Goal: Task Accomplishment & Management: Manage account settings

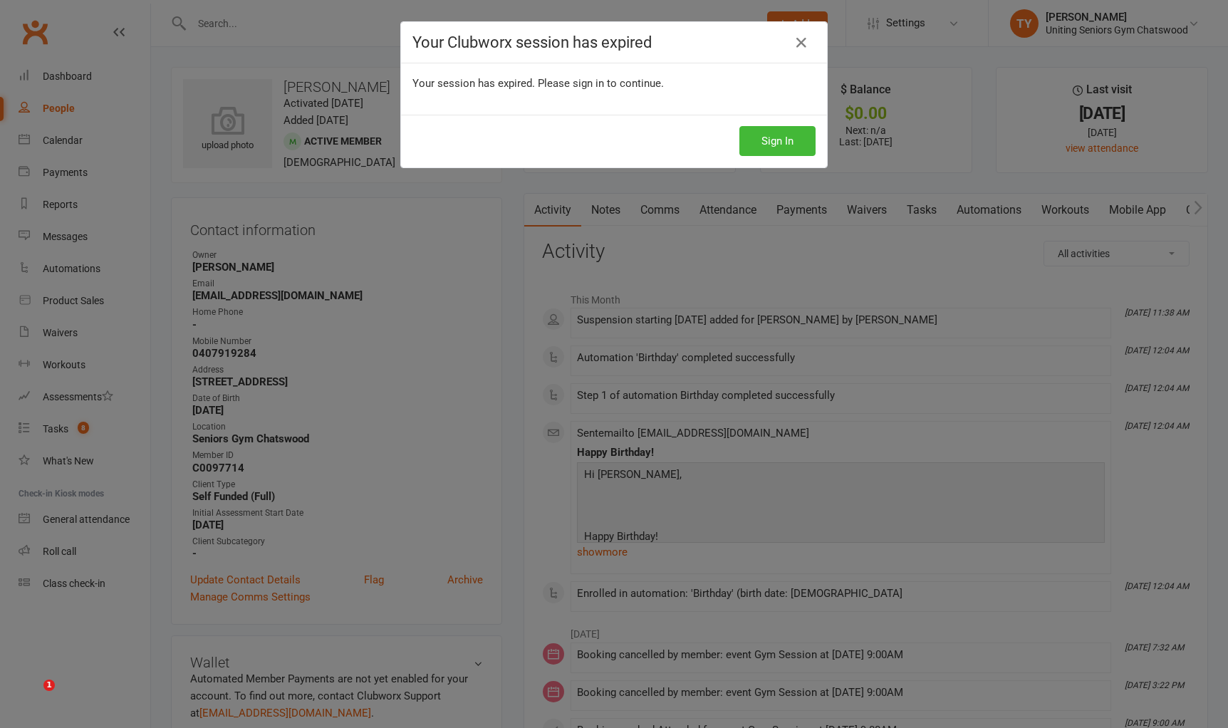
click at [767, 134] on button "Sign In" at bounding box center [778, 141] width 76 height 30
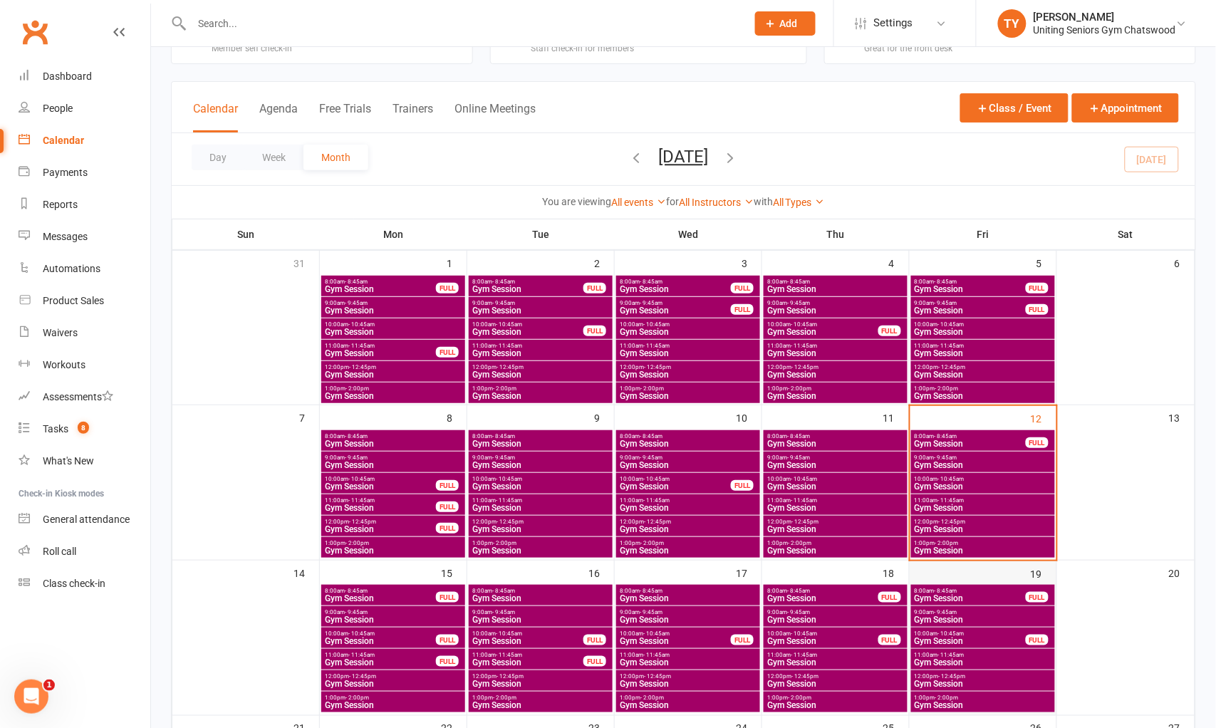
scroll to position [79, 0]
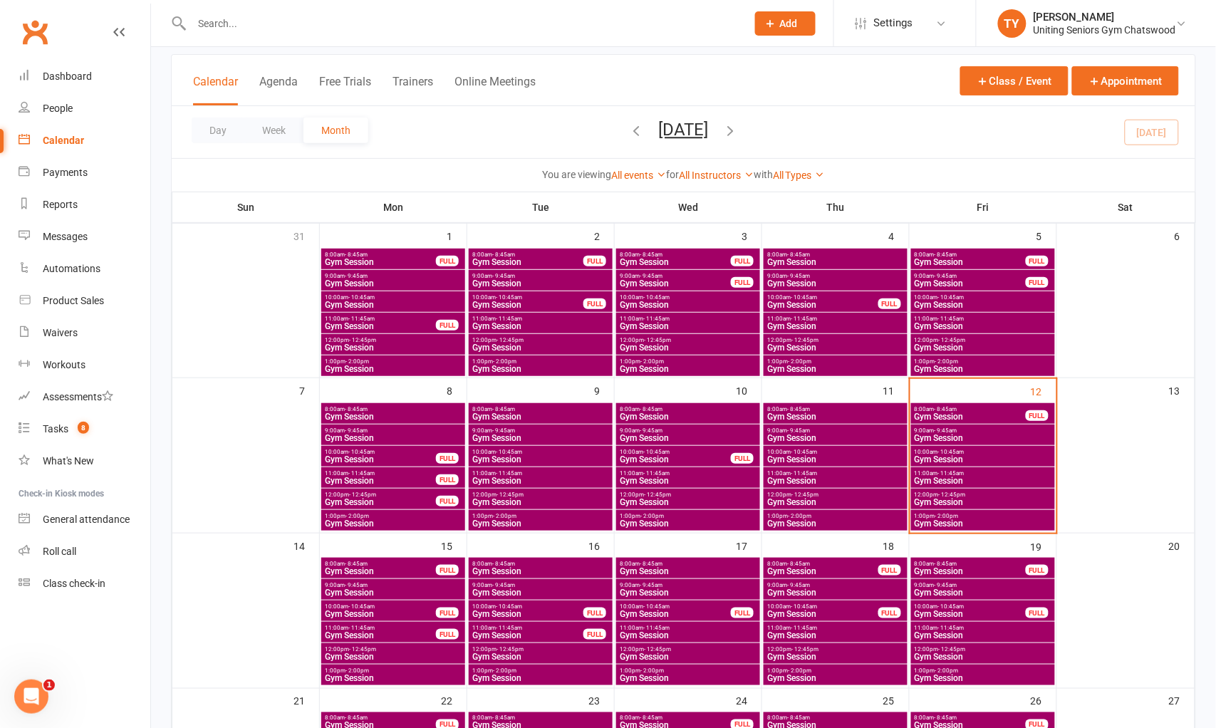
click at [990, 514] on span "1:00pm - 2:00pm" at bounding box center [983, 516] width 138 height 6
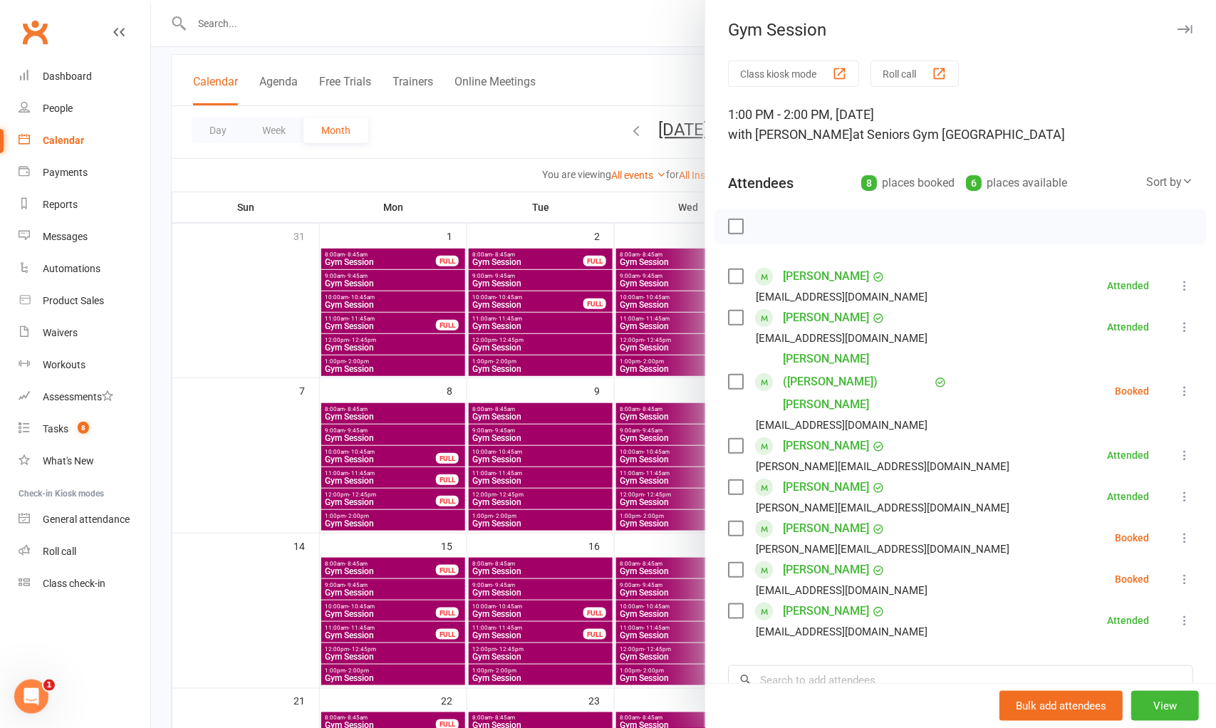
drag, startPoint x: 501, startPoint y: 121, endPoint x: 524, endPoint y: 110, distance: 25.5
click at [501, 121] on div at bounding box center [683, 364] width 1065 height 728
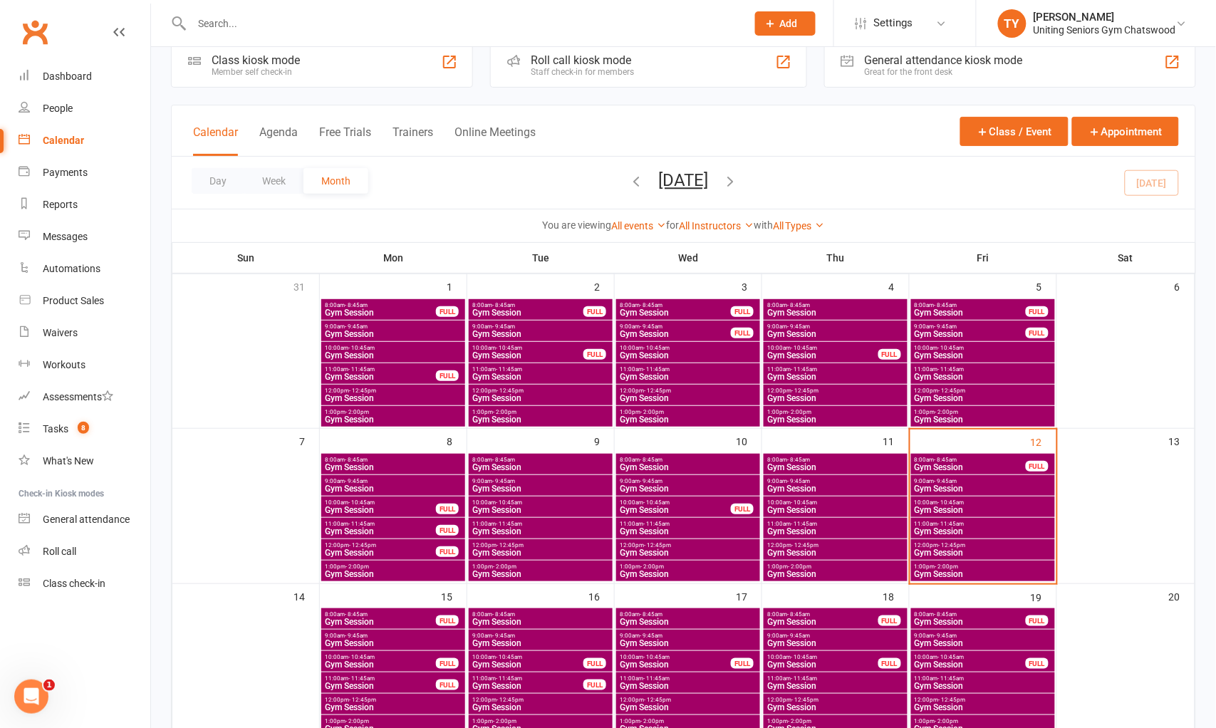
scroll to position [0, 0]
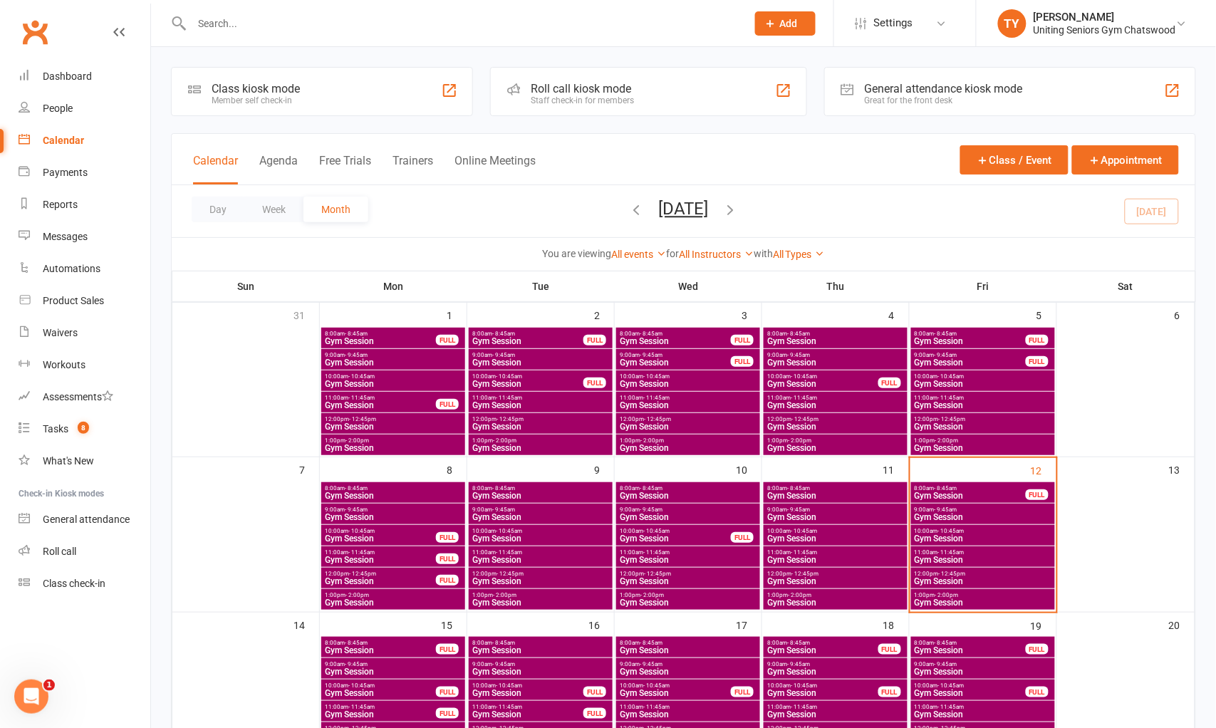
click at [572, 98] on div "Staff check-in for members" at bounding box center [582, 100] width 103 height 10
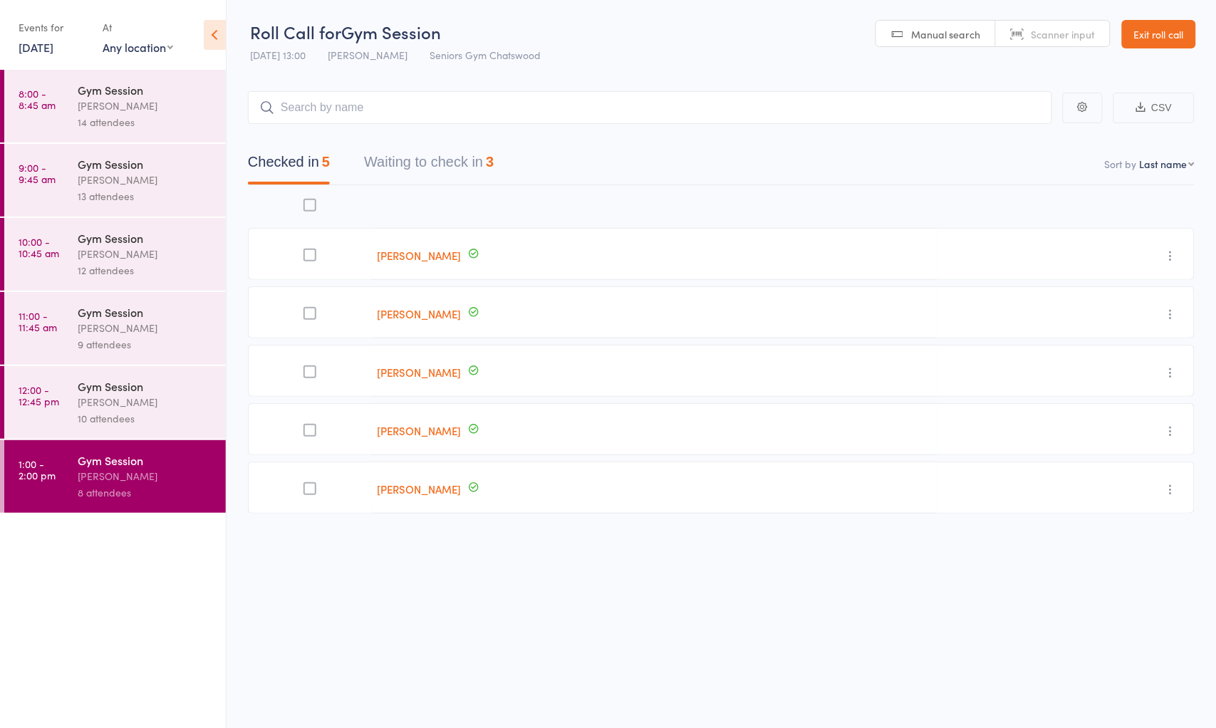
click at [494, 154] on div "3" at bounding box center [490, 162] width 8 height 16
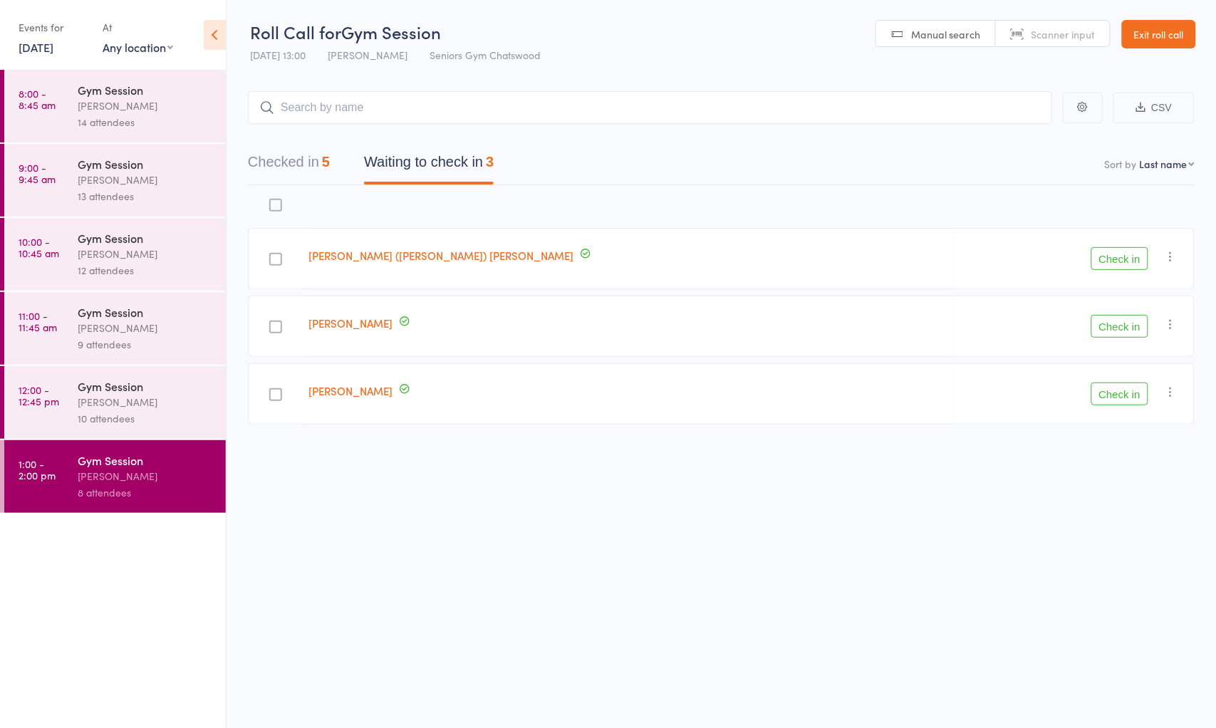
click at [1133, 259] on button "Check in" at bounding box center [1120, 258] width 57 height 23
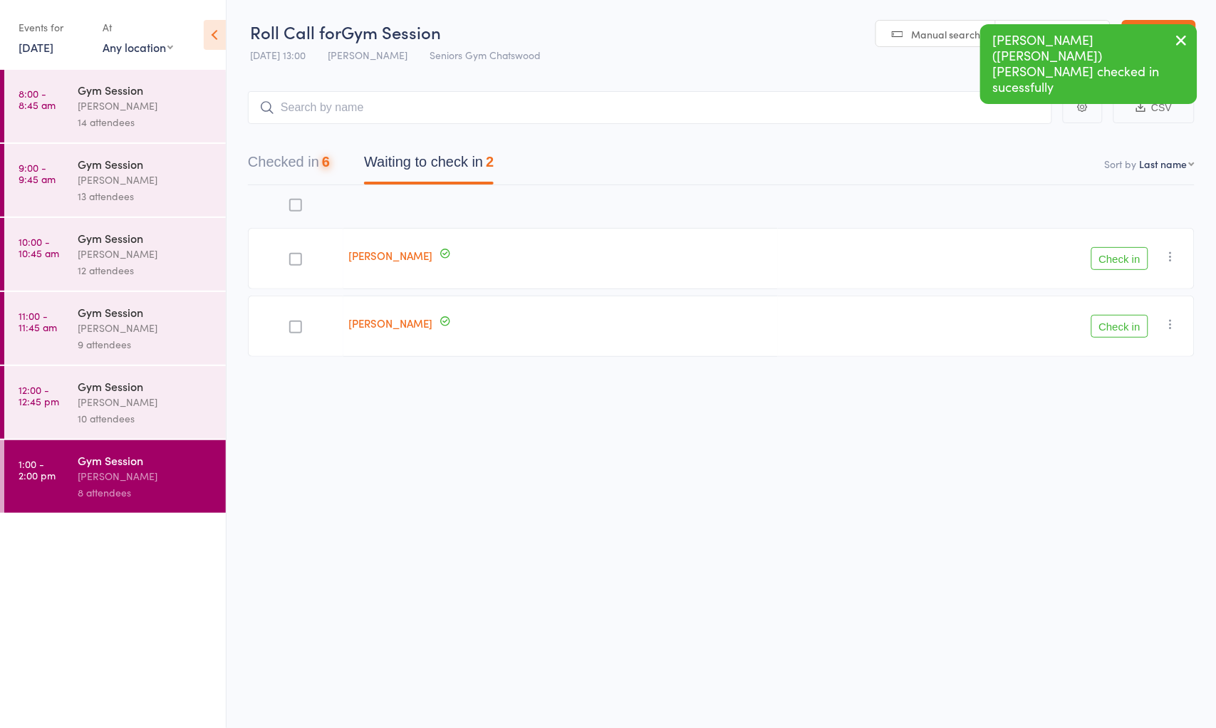
click at [1133, 259] on button "Check in" at bounding box center [1120, 258] width 57 height 23
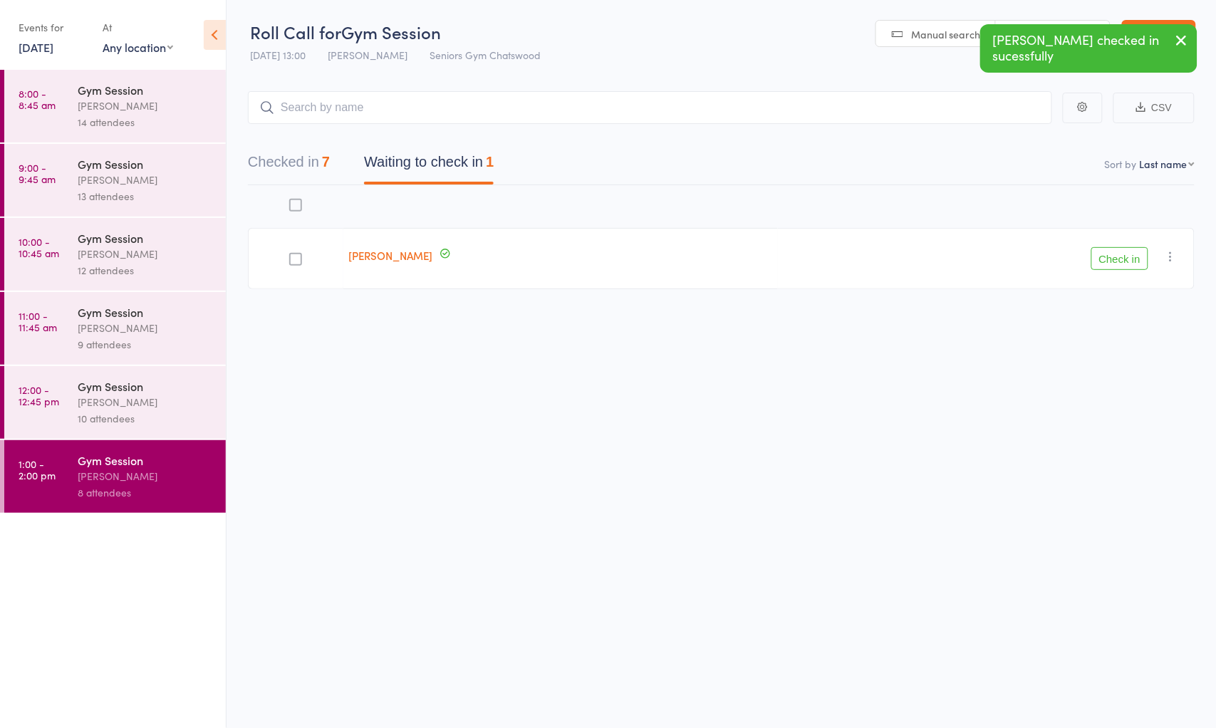
click at [1133, 259] on button "Check in" at bounding box center [1120, 258] width 57 height 23
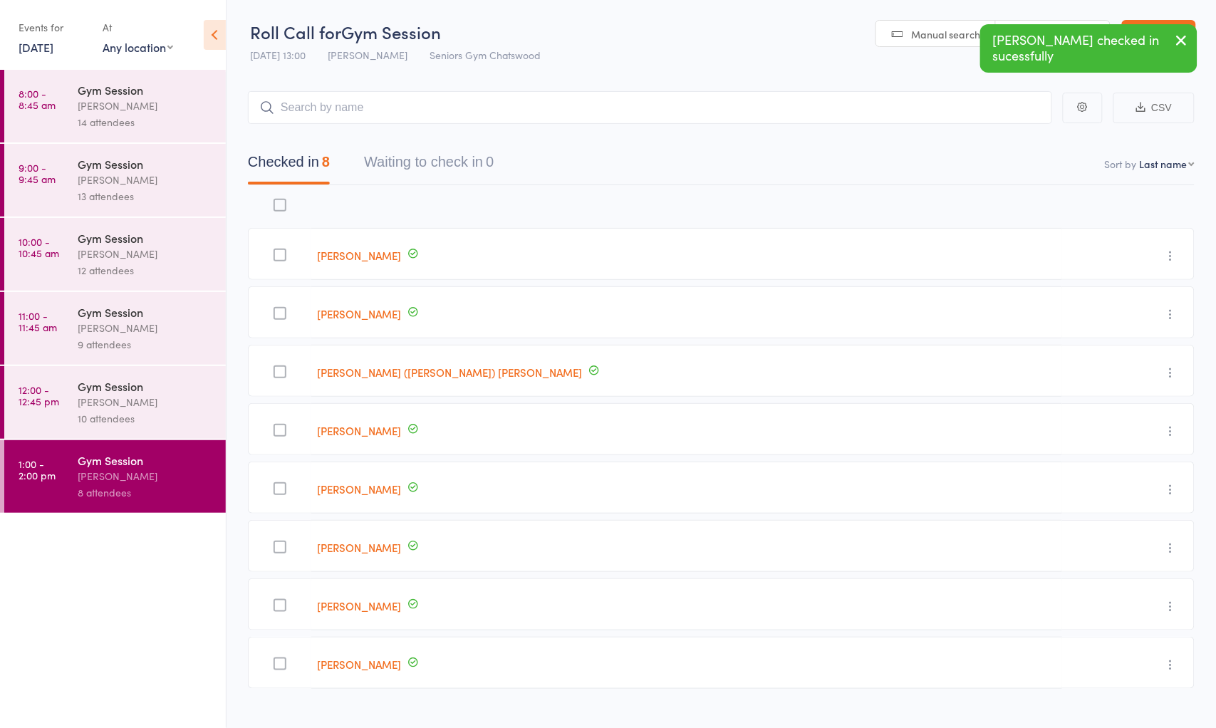
click at [107, 432] on div "Gym Session Tiffany Yeong 10 attendees" at bounding box center [152, 402] width 148 height 73
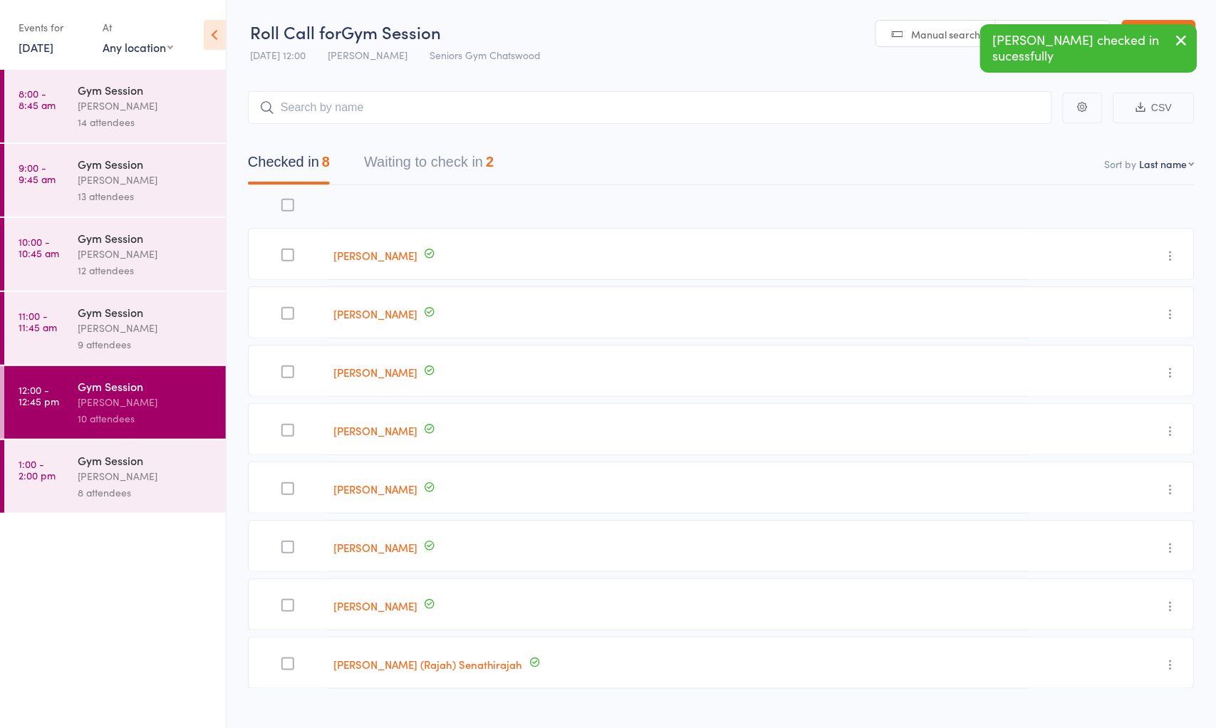
click at [446, 174] on button "Waiting to check in 2" at bounding box center [429, 166] width 130 height 38
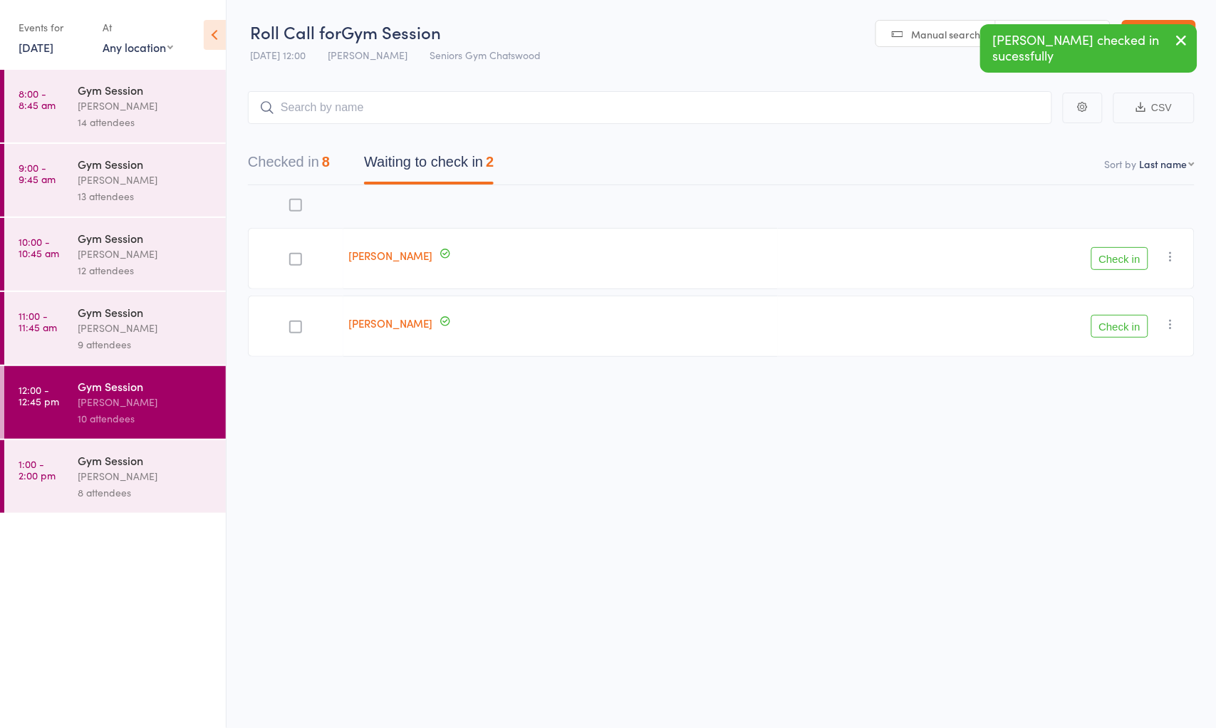
click at [1112, 254] on button "Check in" at bounding box center [1120, 258] width 57 height 23
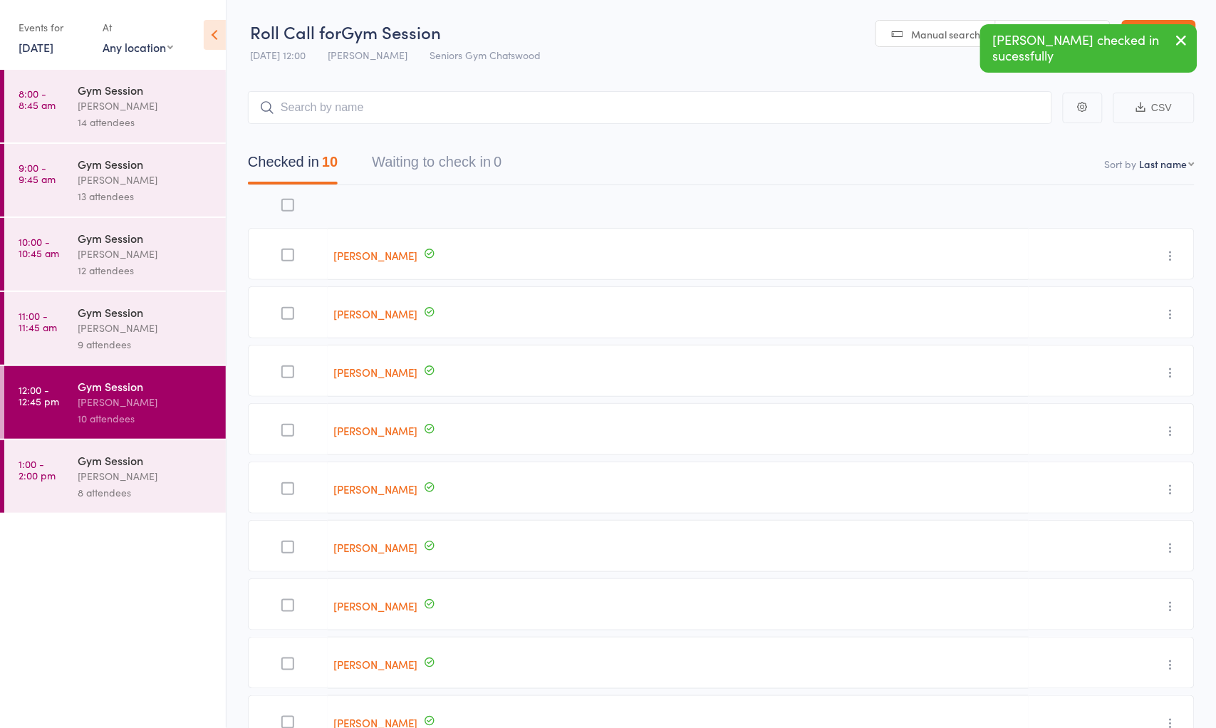
click at [152, 331] on div "[PERSON_NAME]" at bounding box center [146, 328] width 136 height 16
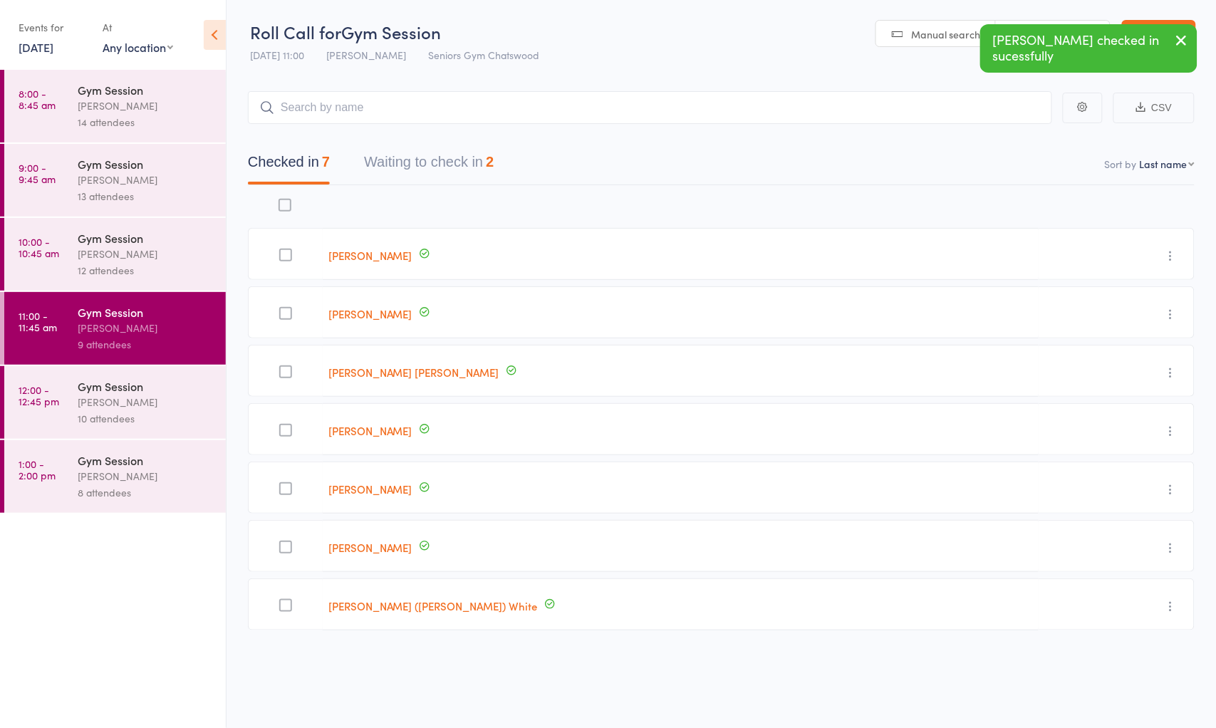
click at [435, 164] on button "Waiting to check in 2" at bounding box center [429, 166] width 130 height 38
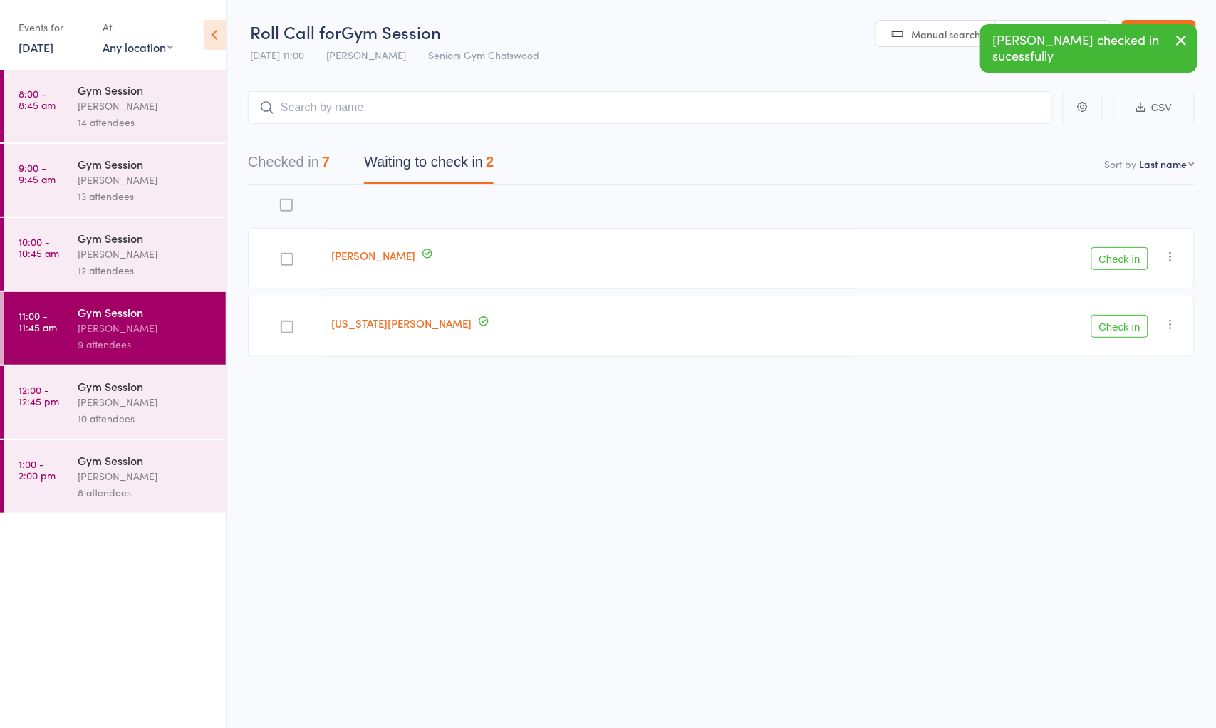
click at [1099, 330] on button "Check in" at bounding box center [1120, 326] width 57 height 23
click at [130, 254] on div "[PERSON_NAME]" at bounding box center [146, 254] width 136 height 16
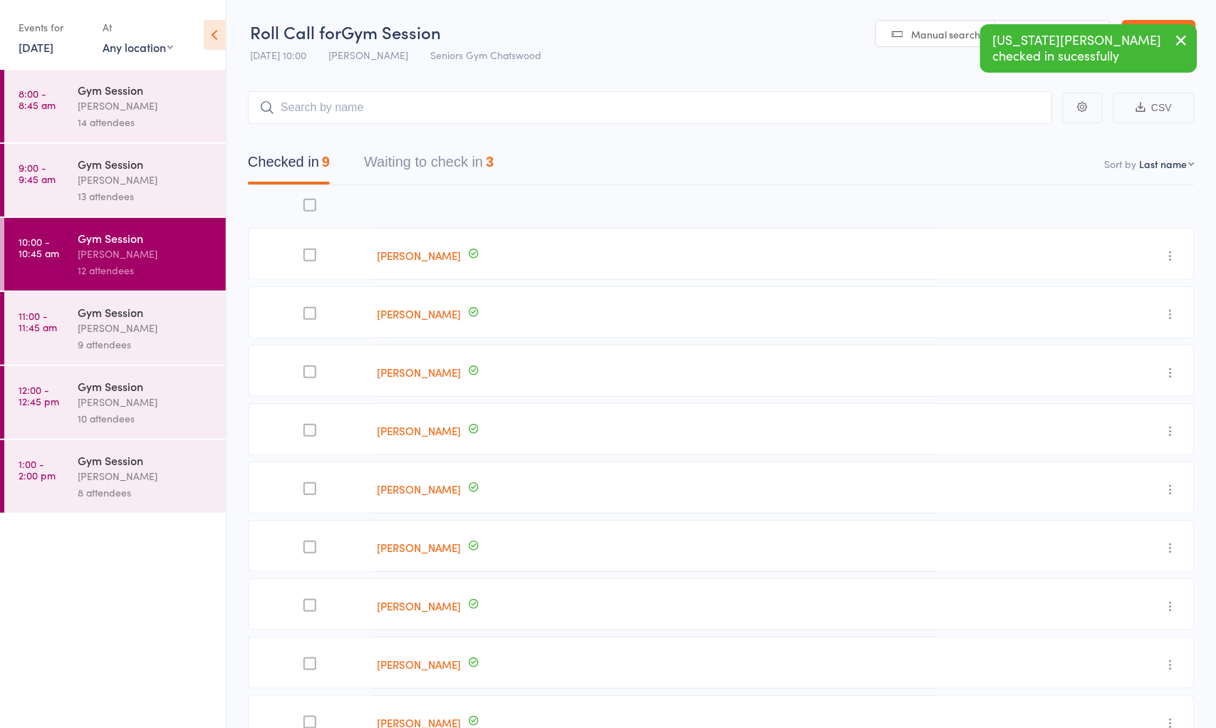
click at [457, 171] on button "Waiting to check in 3" at bounding box center [429, 166] width 130 height 38
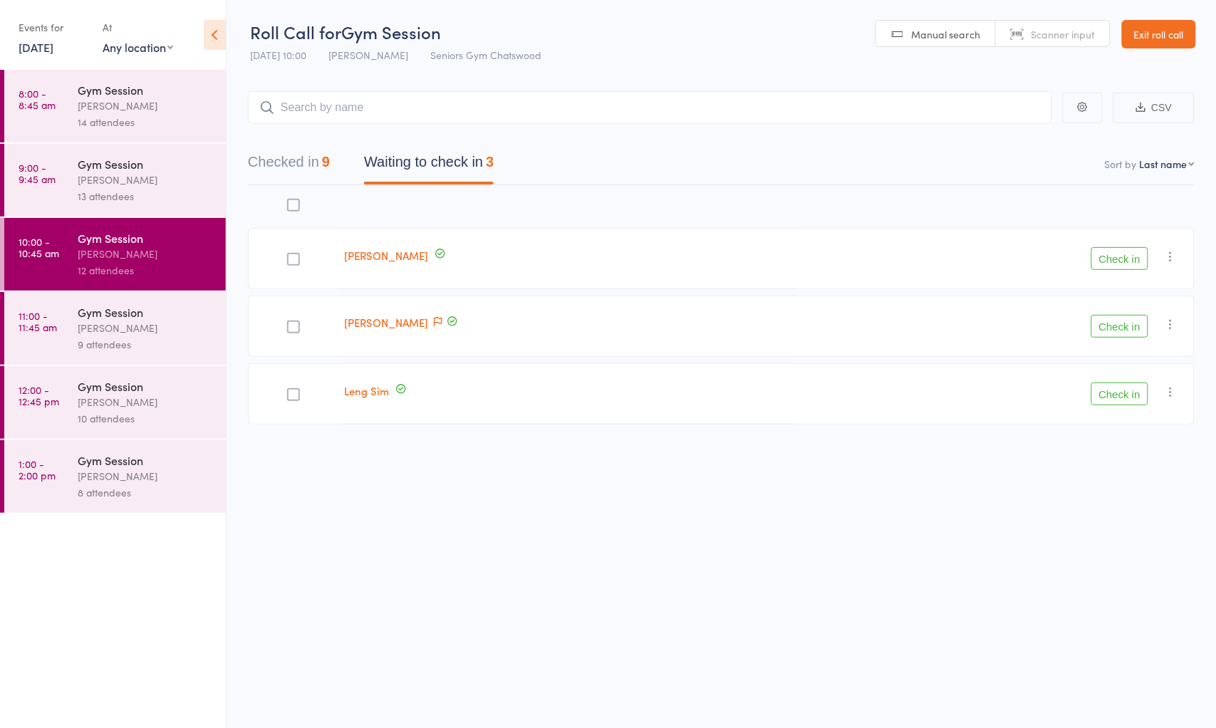
click at [1133, 260] on button "Check in" at bounding box center [1120, 258] width 57 height 23
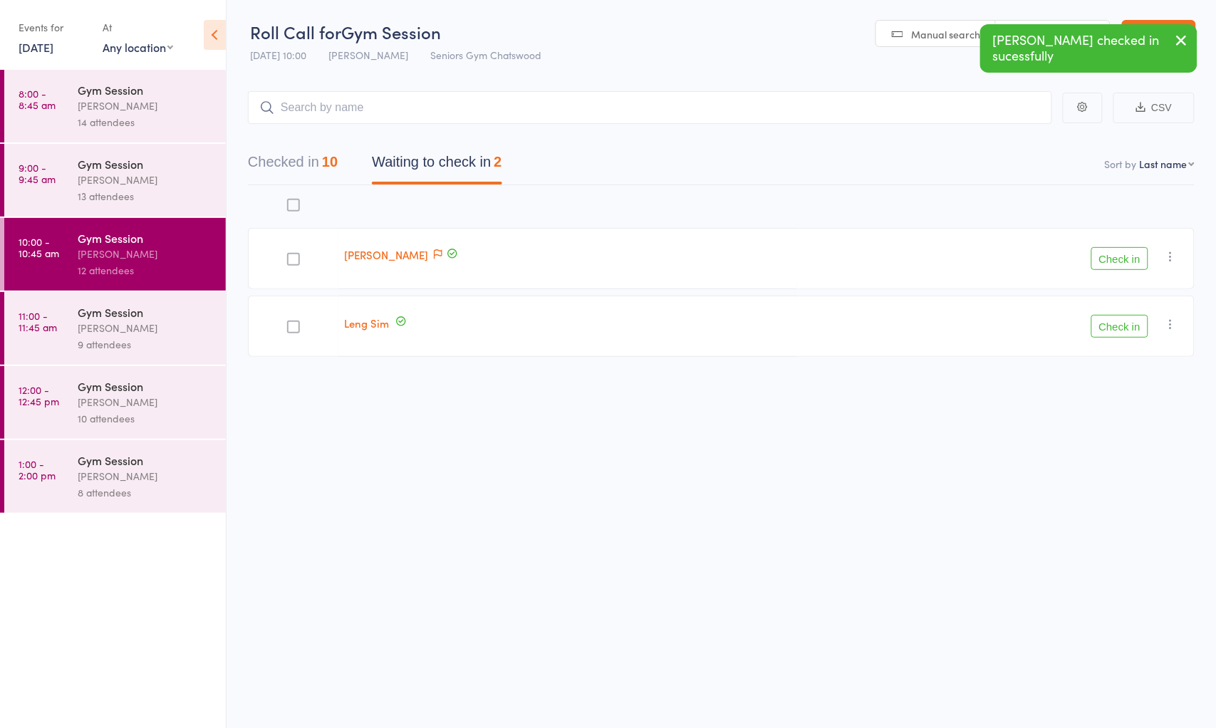
click at [1133, 260] on button "Check in" at bounding box center [1120, 258] width 57 height 23
click at [1120, 261] on button "Check in" at bounding box center [1120, 258] width 57 height 23
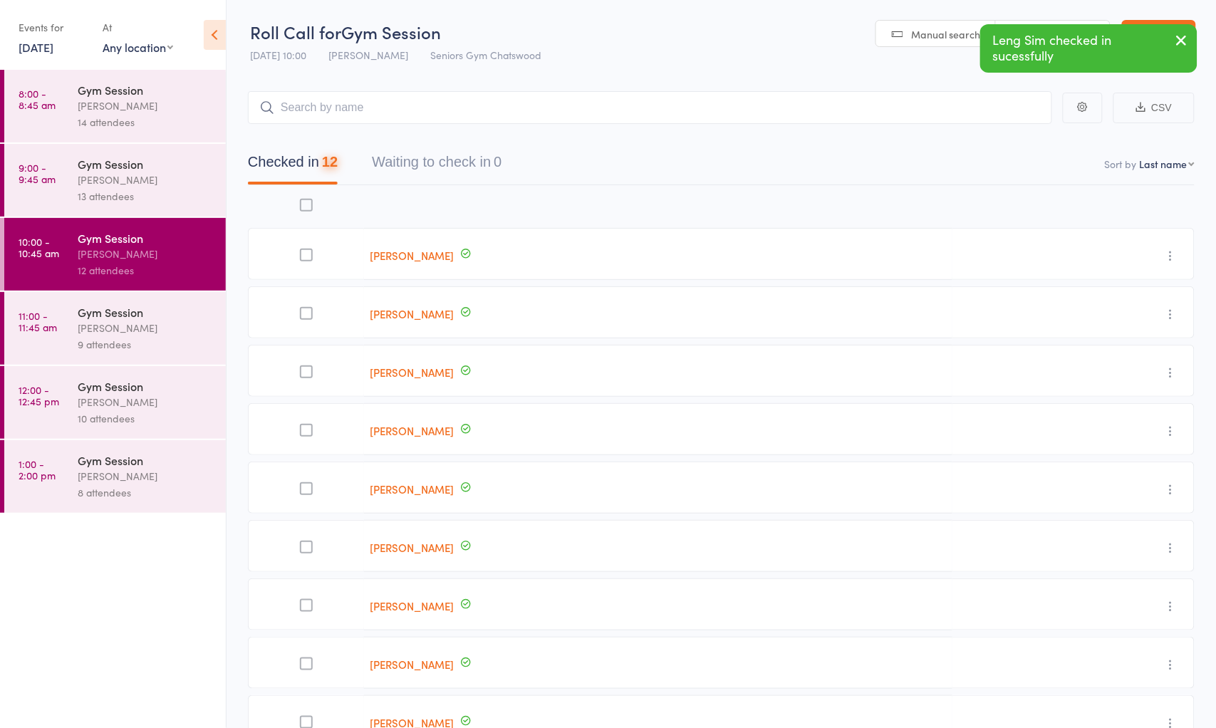
click at [100, 190] on div "13 attendees" at bounding box center [146, 196] width 136 height 16
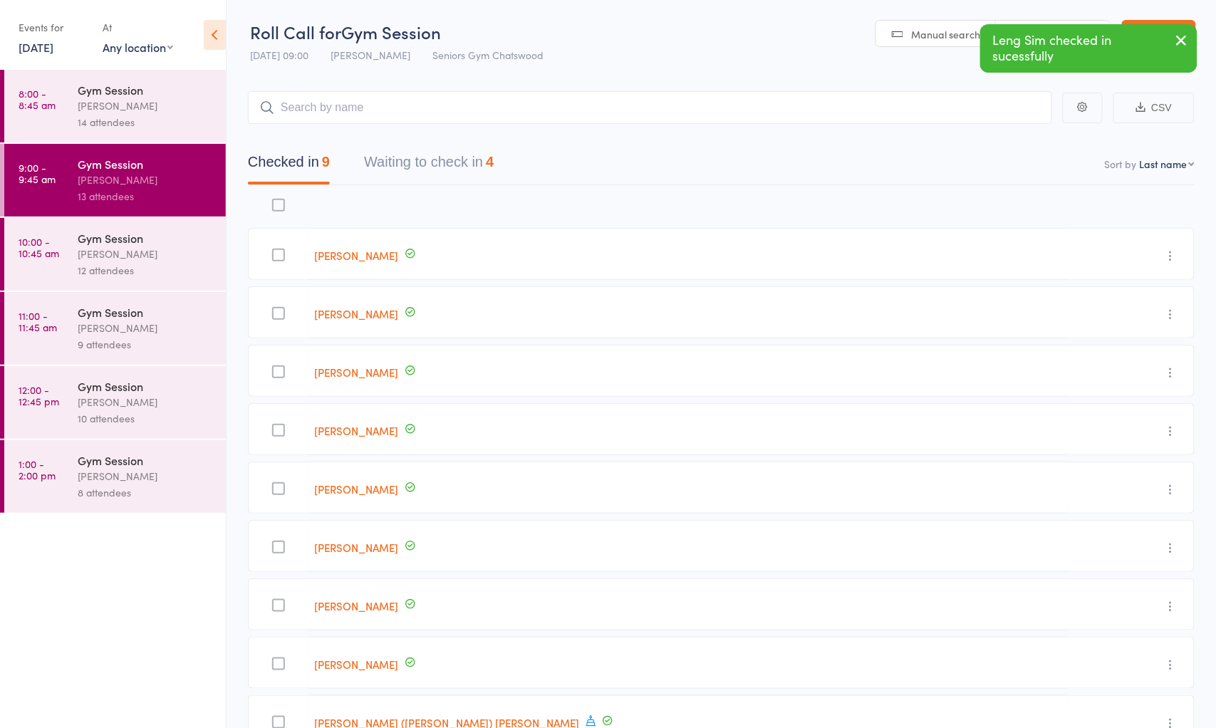
click at [435, 172] on button "Waiting to check in 4" at bounding box center [429, 166] width 130 height 38
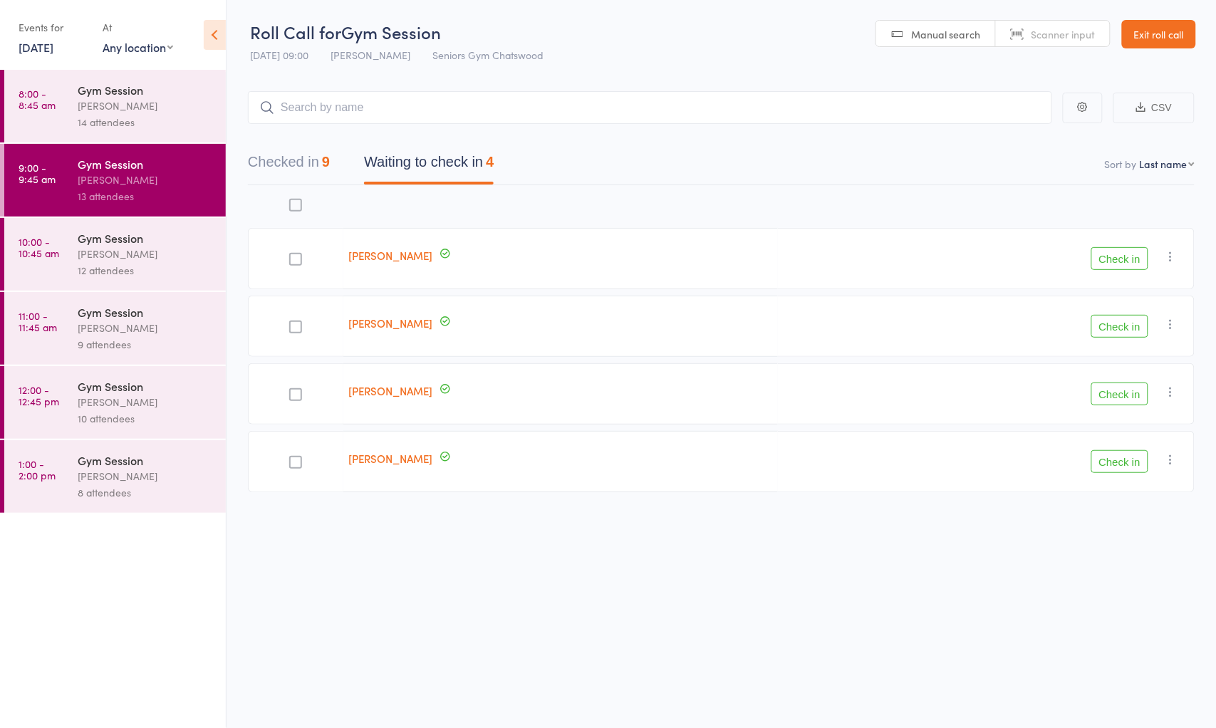
click at [1130, 393] on button "Check in" at bounding box center [1120, 394] width 57 height 23
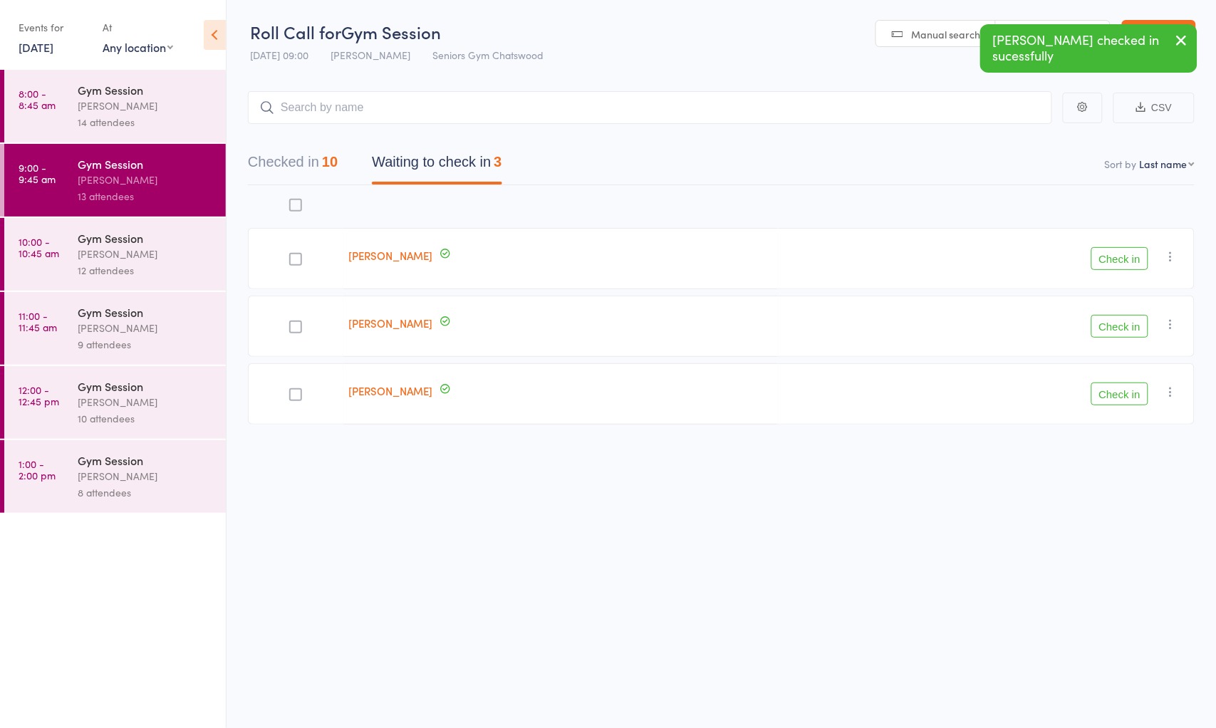
click at [1129, 400] on button "Check in" at bounding box center [1120, 394] width 57 height 23
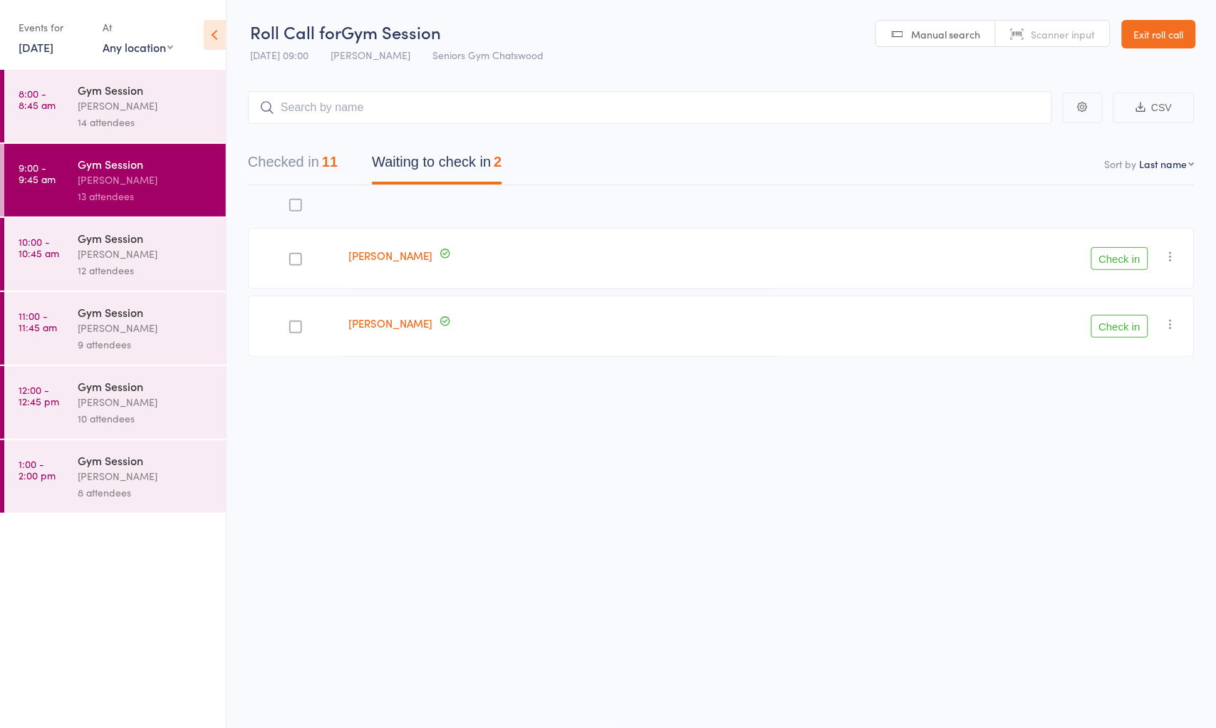
click at [128, 116] on div "14 attendees" at bounding box center [146, 122] width 136 height 16
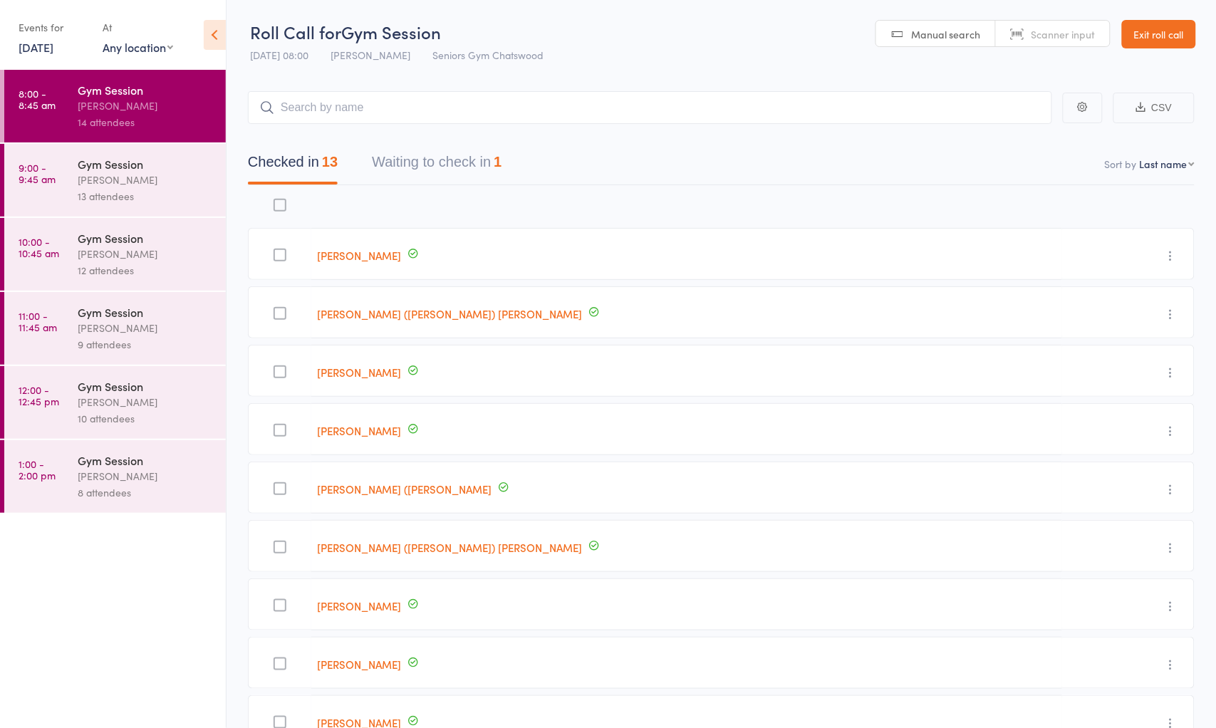
click at [471, 158] on button "Waiting to check in 1" at bounding box center [437, 166] width 130 height 38
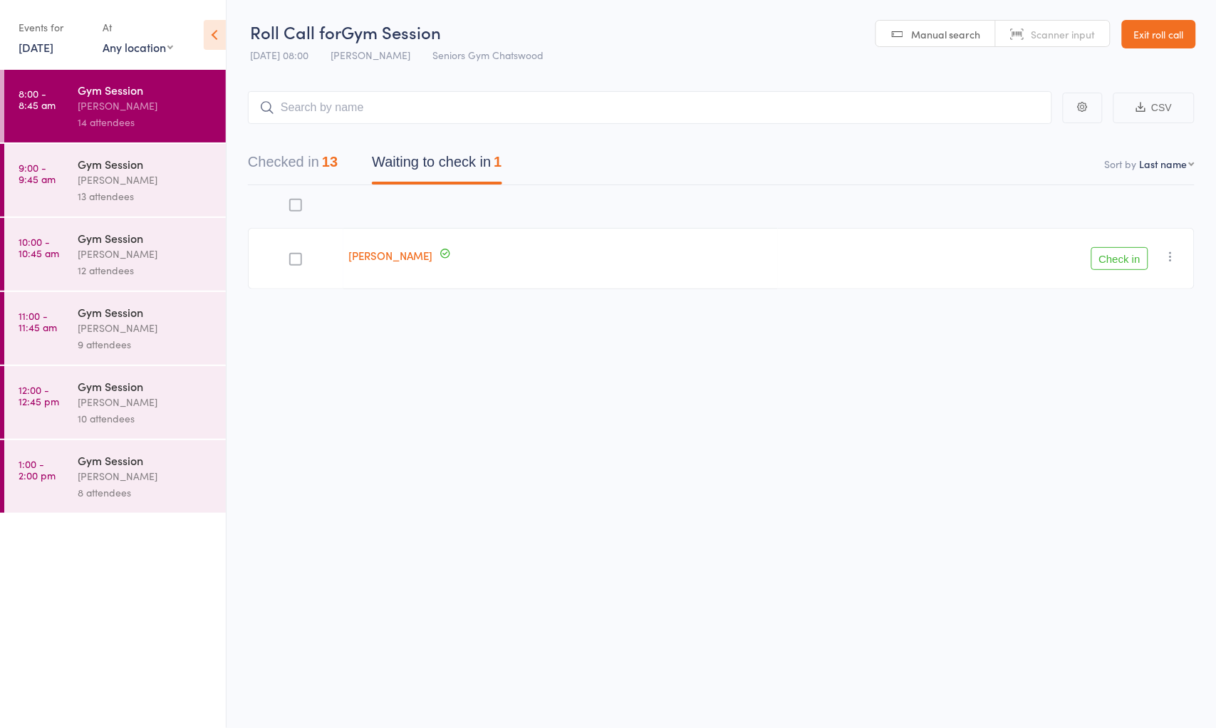
click at [1137, 257] on button "Check in" at bounding box center [1120, 258] width 57 height 23
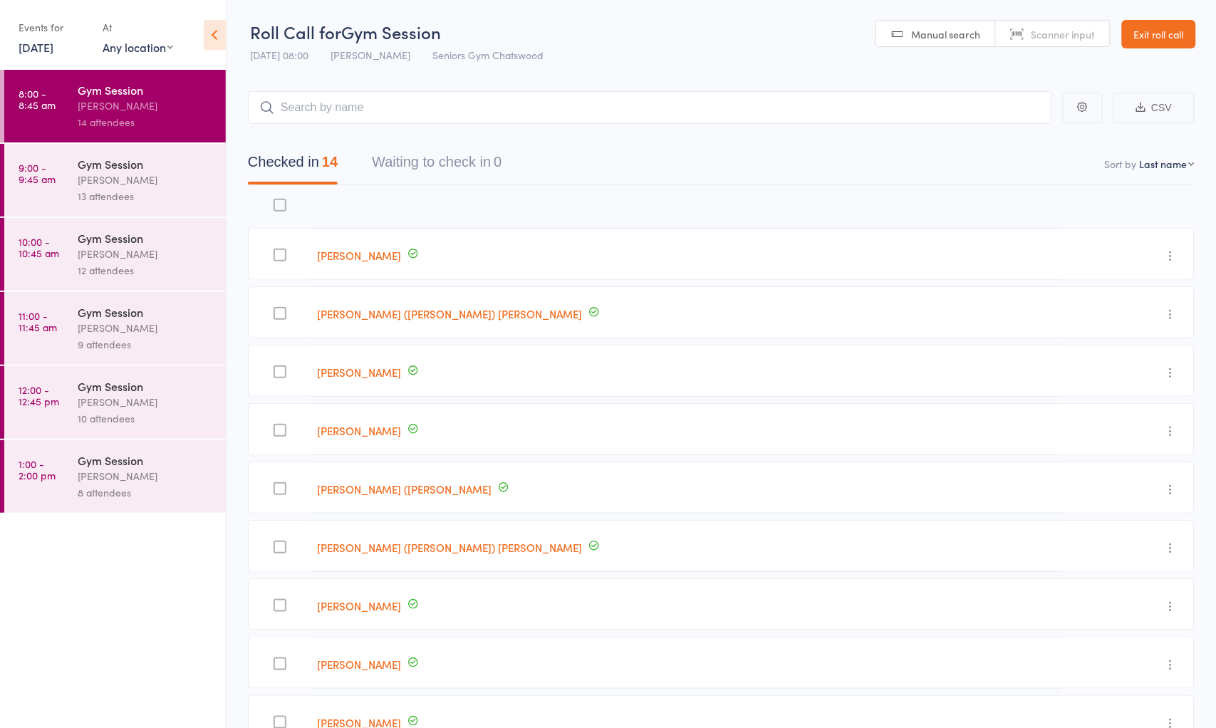
click at [104, 403] on div "[PERSON_NAME]" at bounding box center [146, 402] width 136 height 16
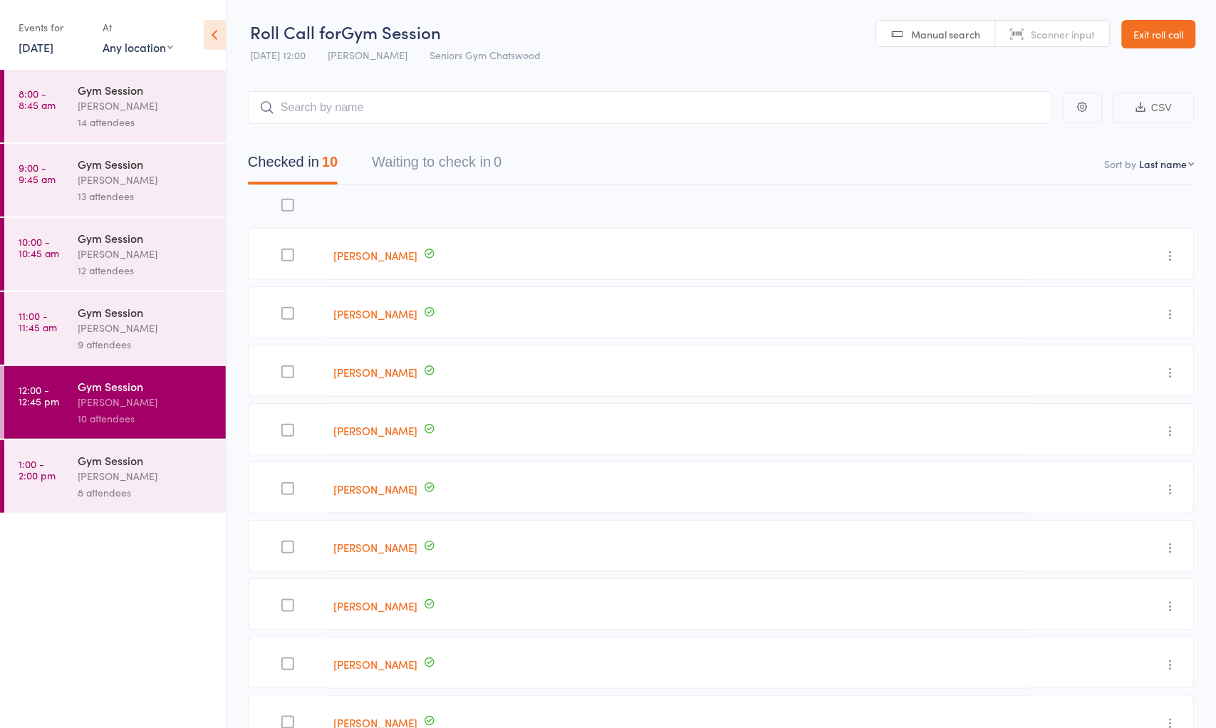
click at [86, 371] on div "Gym Session Tiffany Yeong 10 attendees" at bounding box center [152, 402] width 148 height 73
click at [114, 347] on div "9 attendees" at bounding box center [146, 344] width 136 height 16
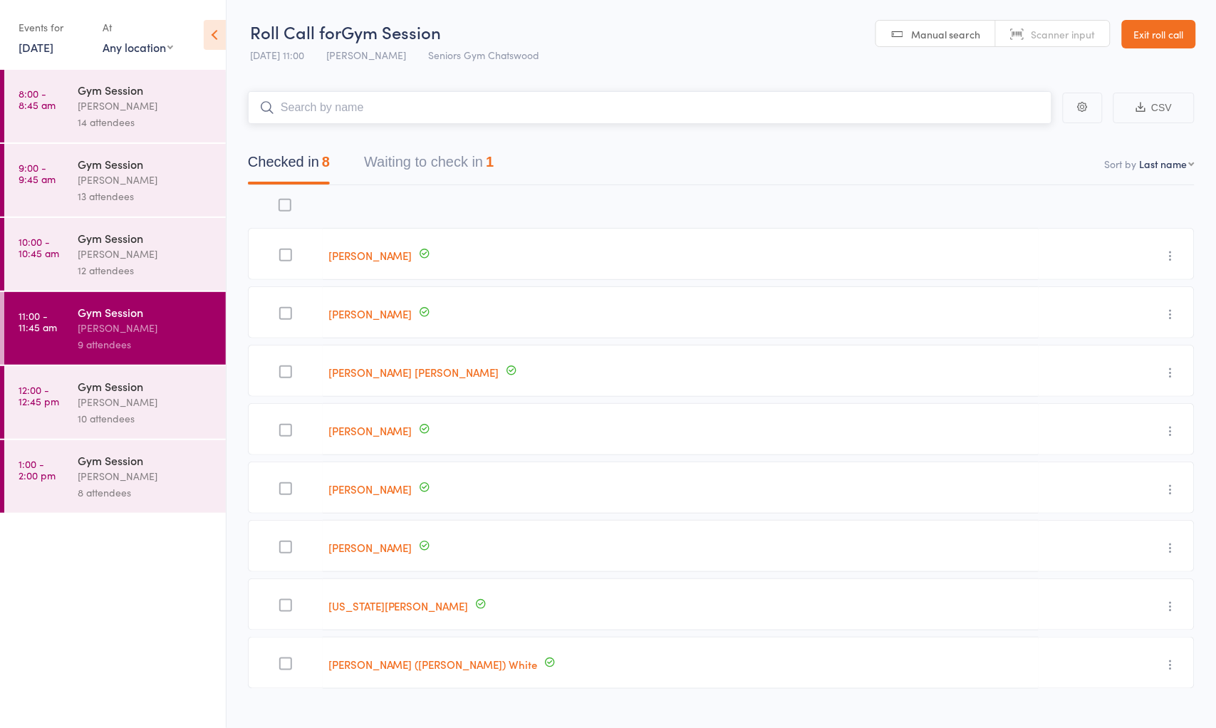
click at [445, 167] on button "Waiting to check in 1" at bounding box center [429, 166] width 130 height 38
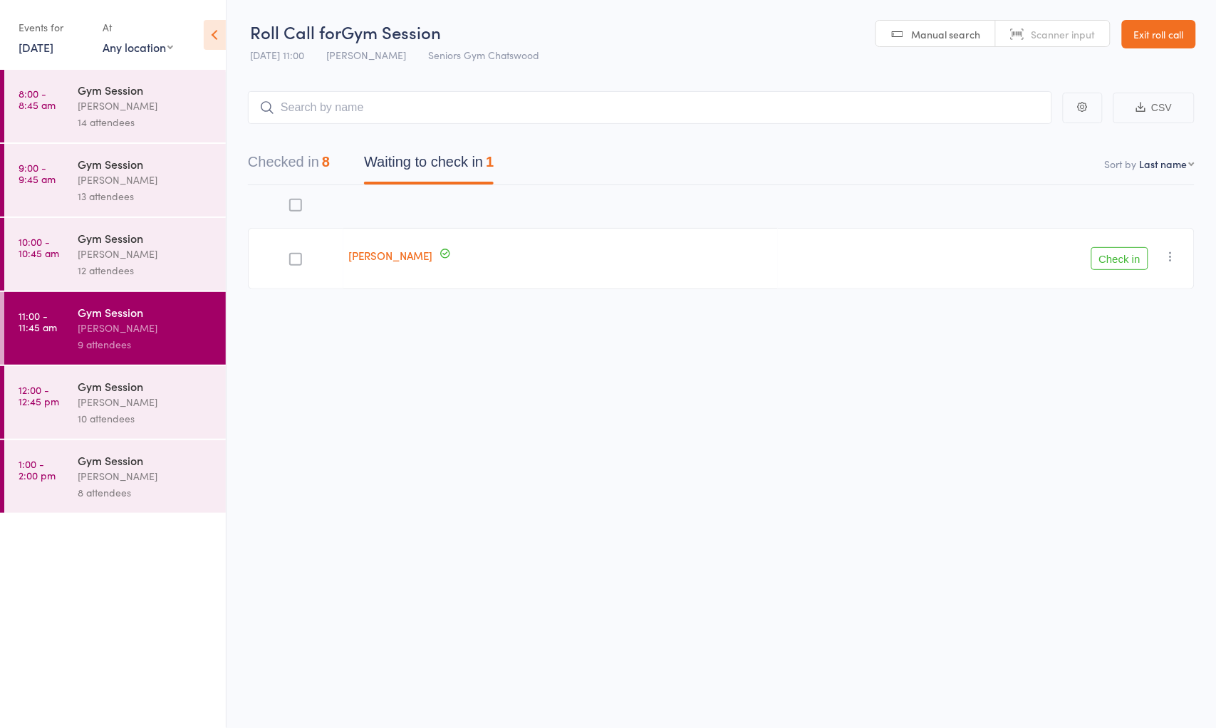
click at [1166, 254] on icon "button" at bounding box center [1171, 256] width 14 height 14
click at [1140, 395] on li "Mark absent" at bounding box center [1121, 399] width 118 height 19
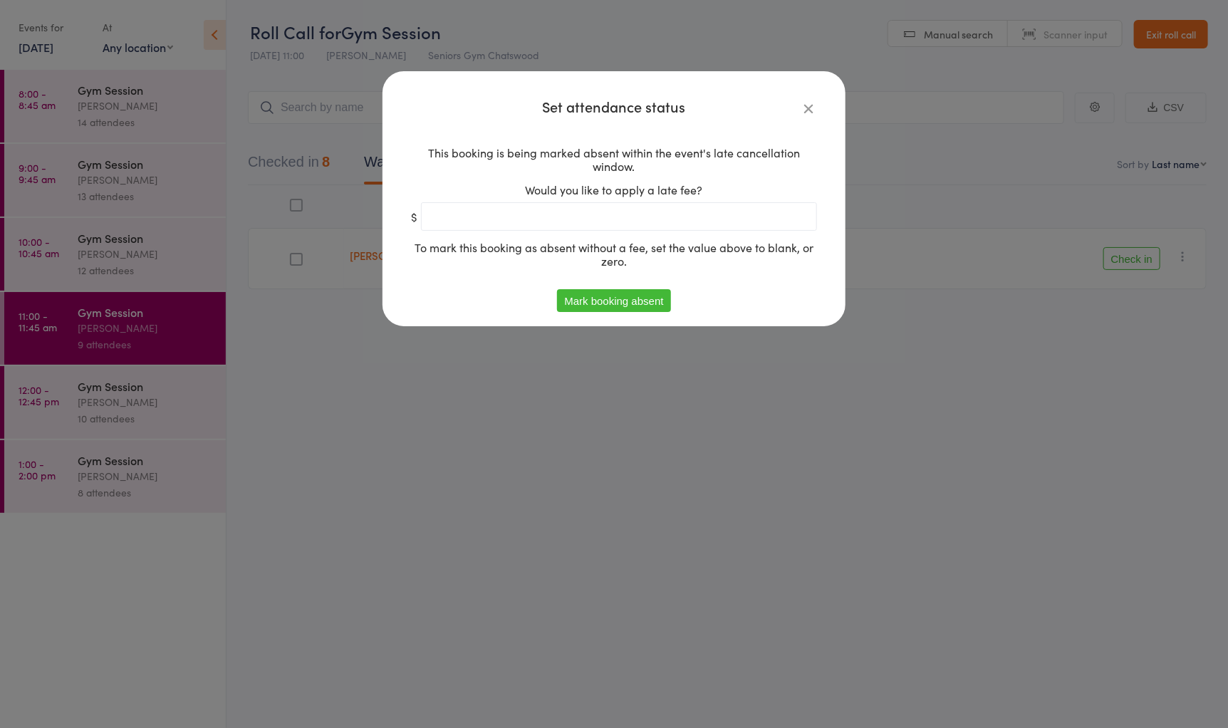
click at [584, 309] on button "Mark booking absent" at bounding box center [613, 300] width 113 height 23
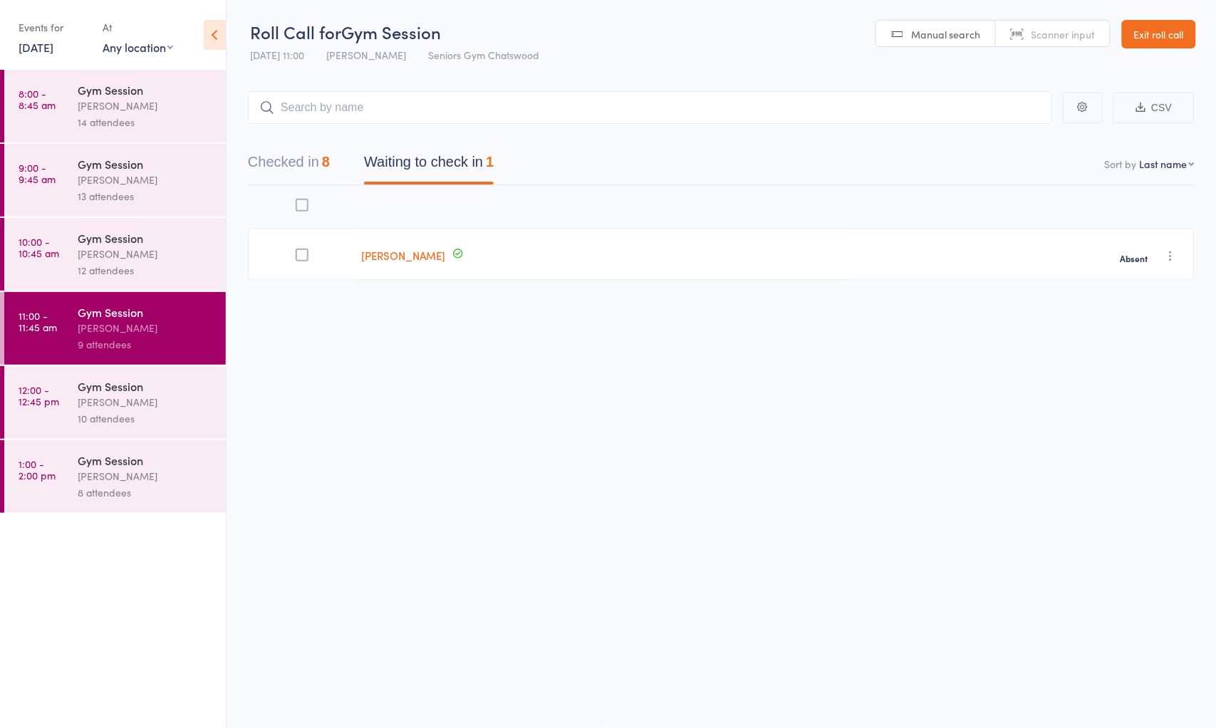
click at [133, 239] on div "Gym Session" at bounding box center [146, 238] width 136 height 16
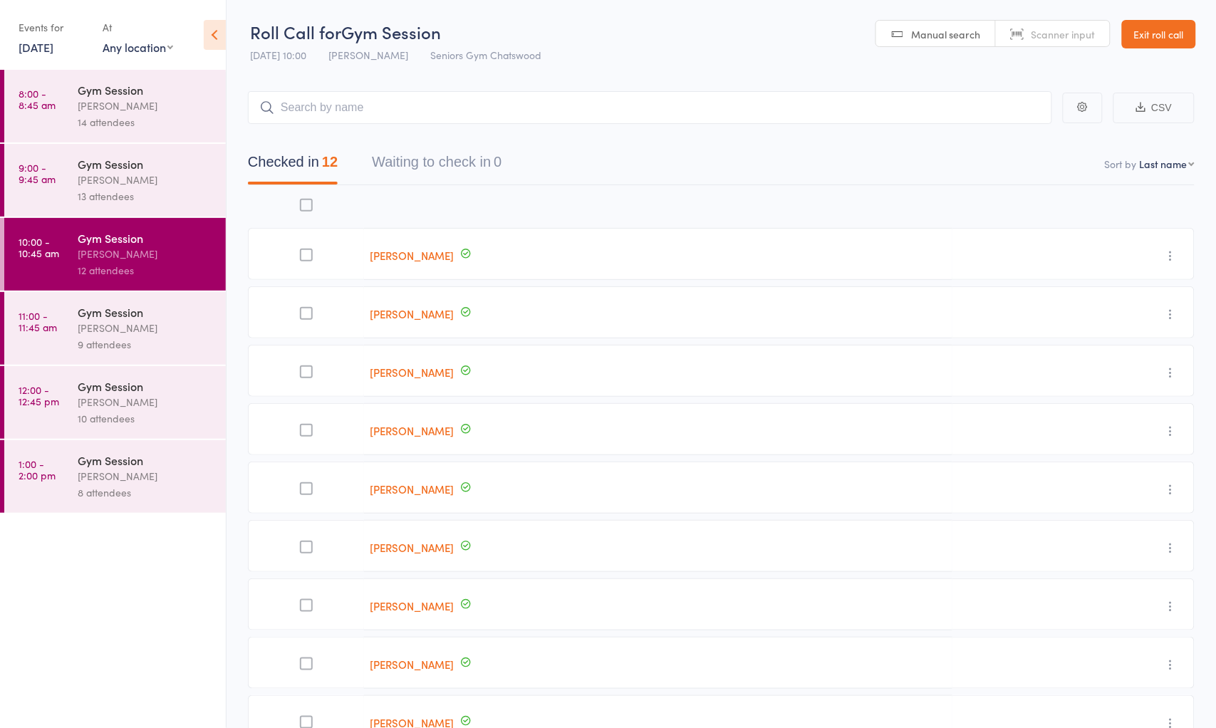
click at [118, 193] on div "13 attendees" at bounding box center [146, 196] width 136 height 16
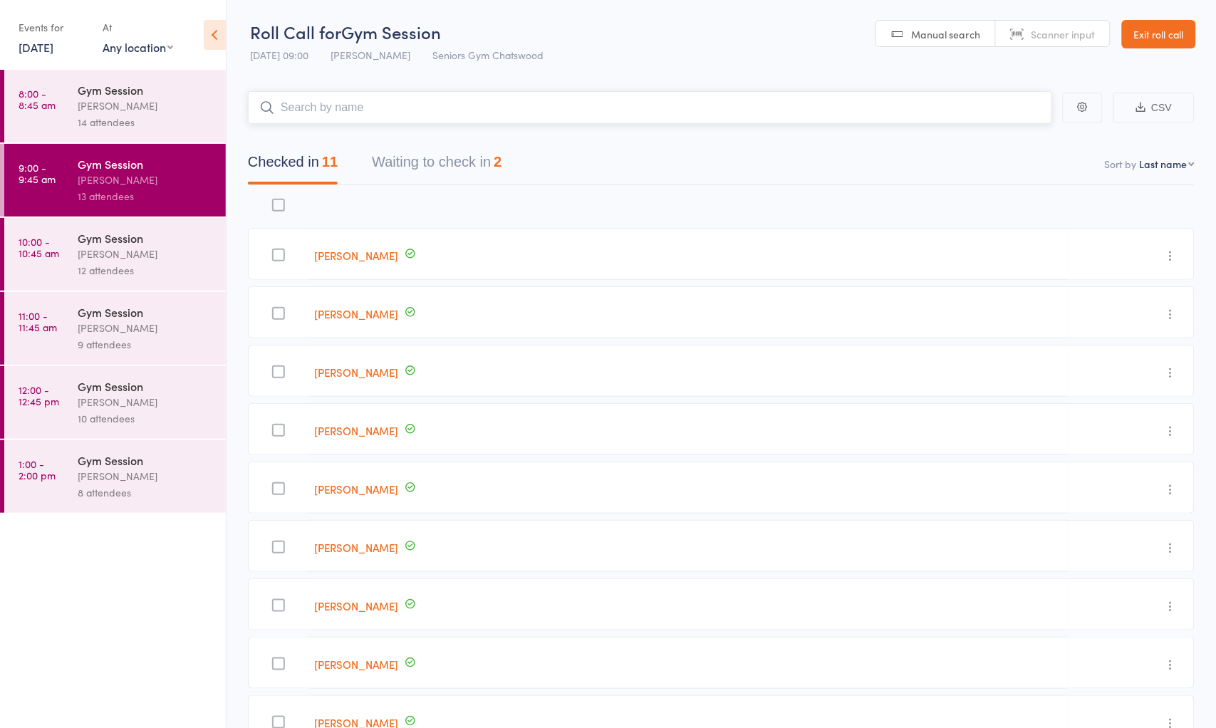
click at [443, 169] on button "Waiting to check in 2" at bounding box center [437, 166] width 130 height 38
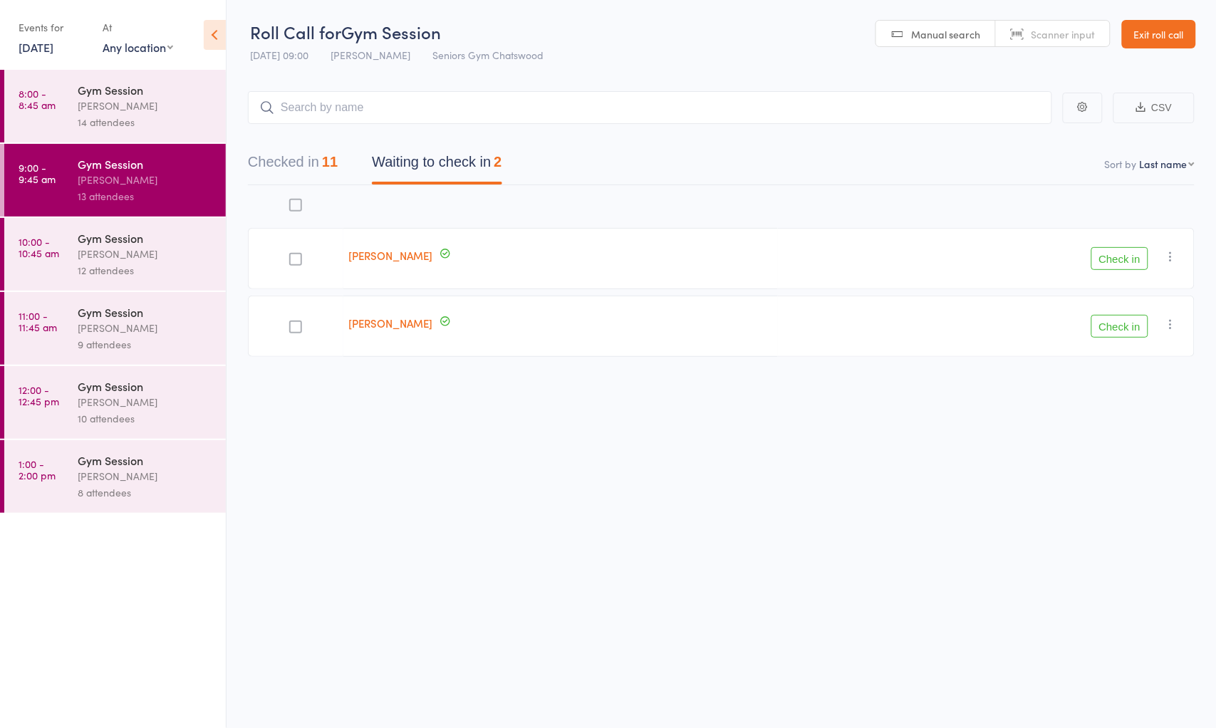
click at [1179, 326] on button "button" at bounding box center [1171, 324] width 17 height 17
click at [1137, 468] on li "Mark absent" at bounding box center [1121, 466] width 118 height 19
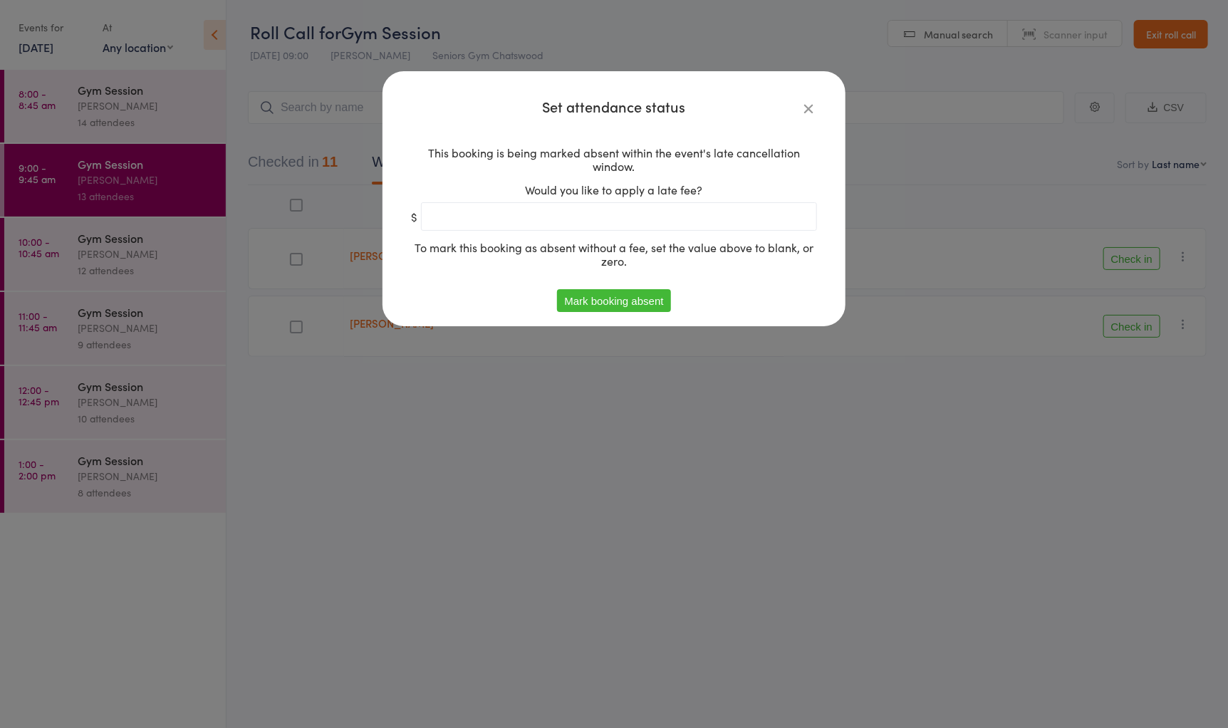
click at [663, 301] on button "Mark booking absent" at bounding box center [613, 300] width 113 height 23
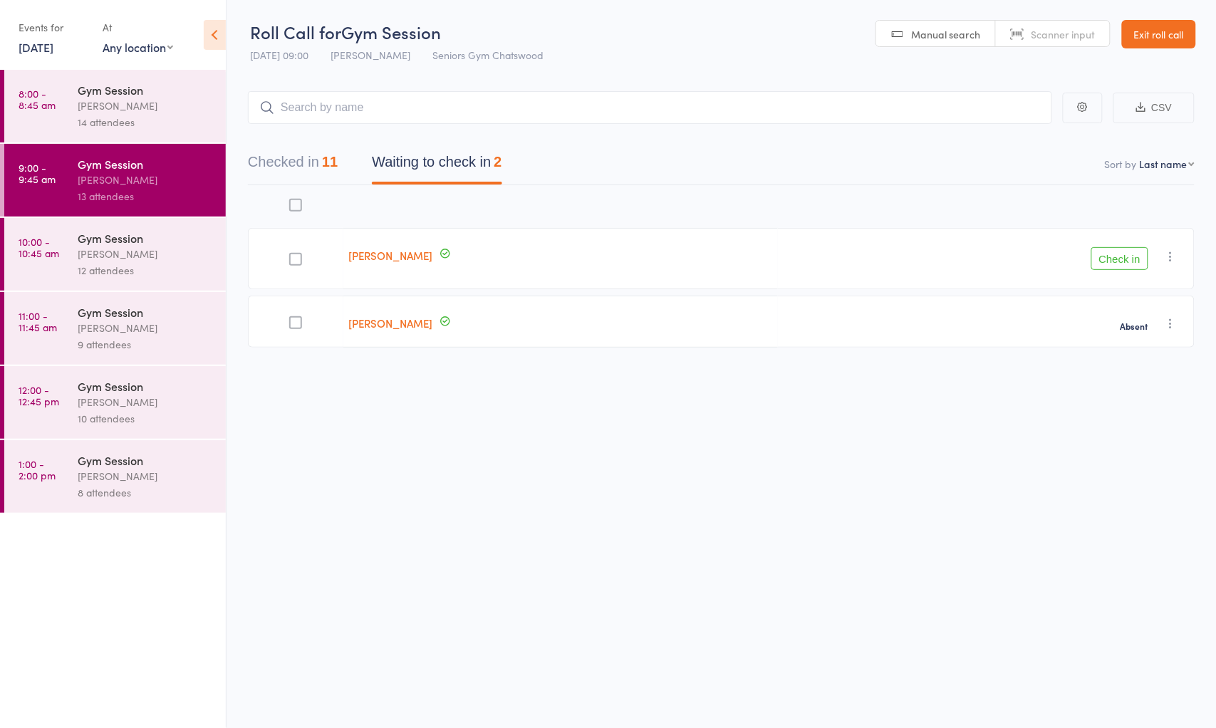
click at [1176, 257] on icon "button" at bounding box center [1171, 256] width 14 height 14
click at [1152, 395] on li "Mark absent" at bounding box center [1121, 399] width 118 height 19
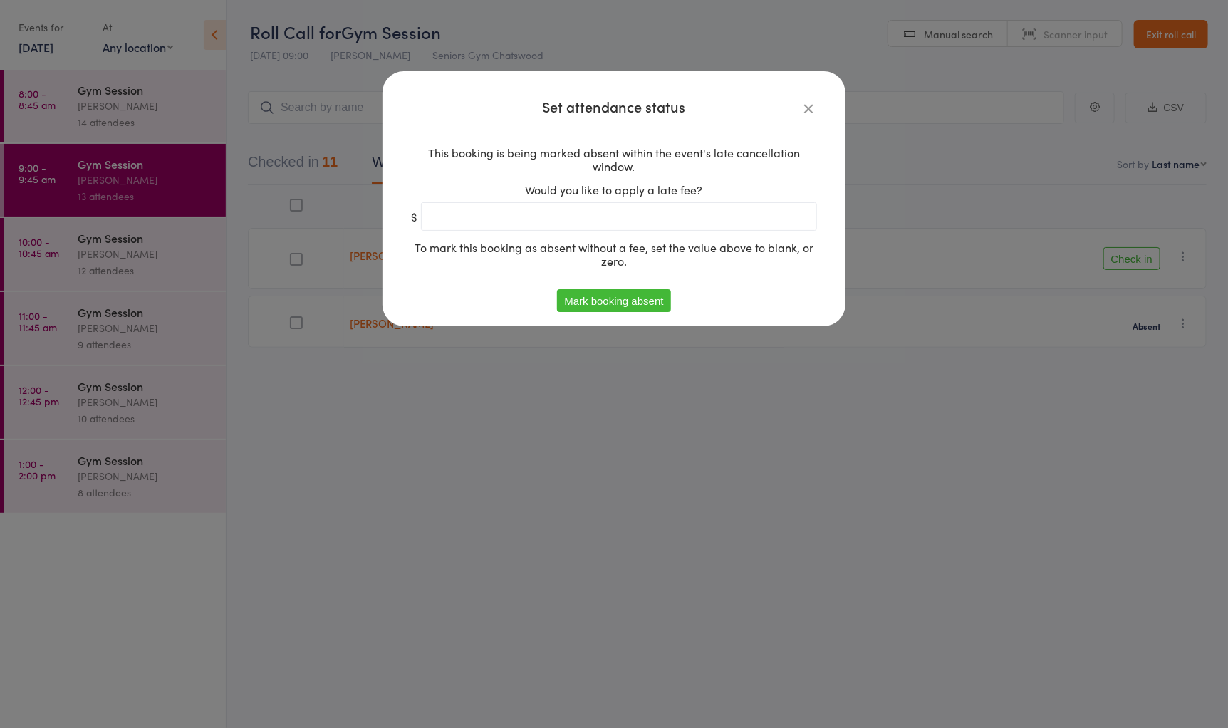
click at [658, 301] on button "Mark booking absent" at bounding box center [613, 300] width 113 height 23
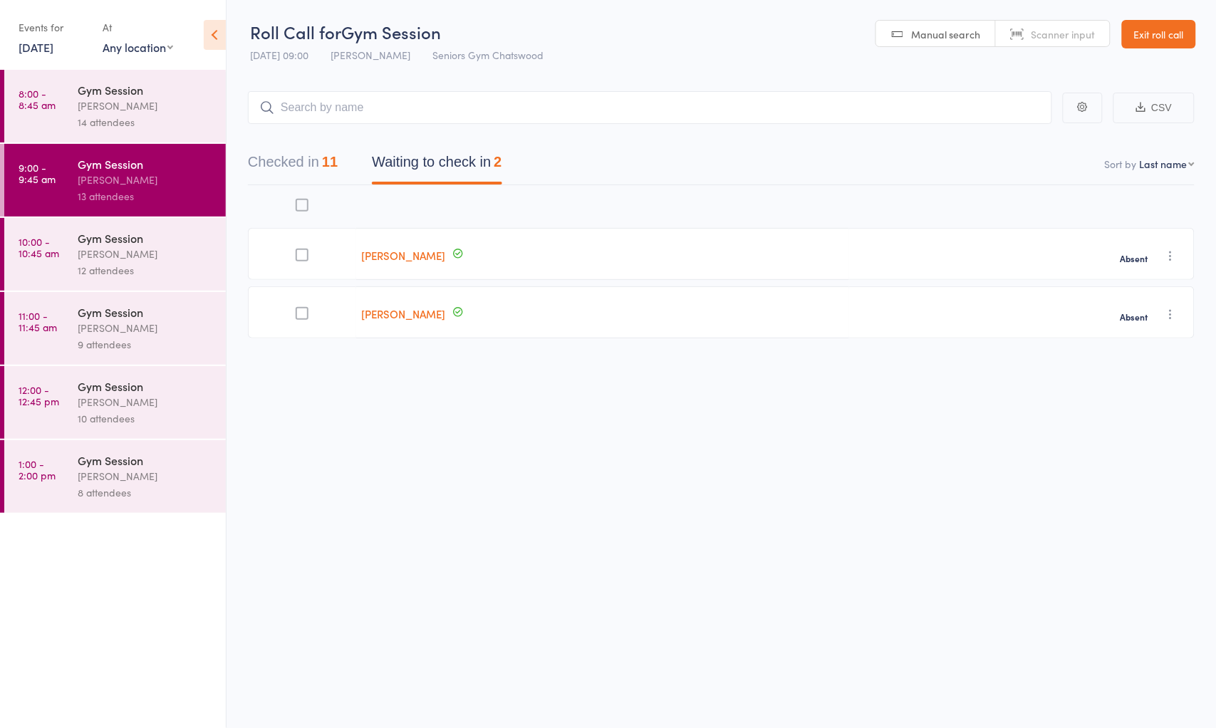
click at [217, 260] on div "Gym Session Tiffany Yeong 12 attendees" at bounding box center [152, 254] width 148 height 73
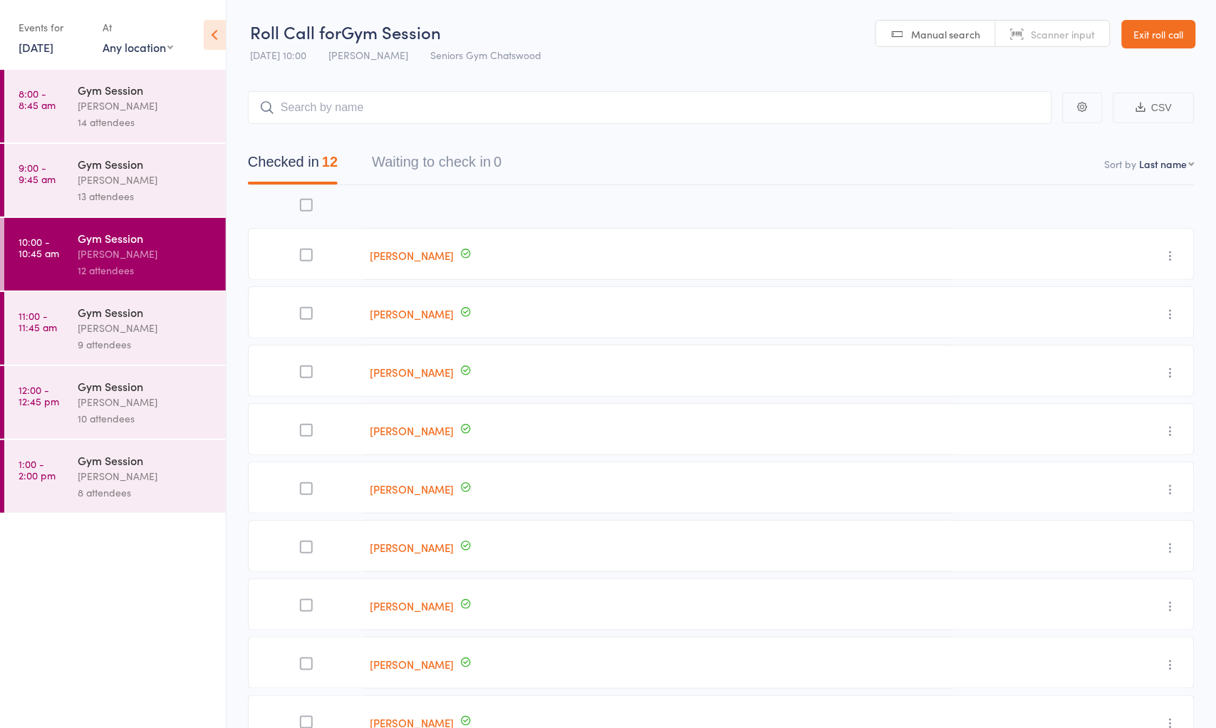
click at [202, 317] on div "Gym Session" at bounding box center [146, 312] width 136 height 16
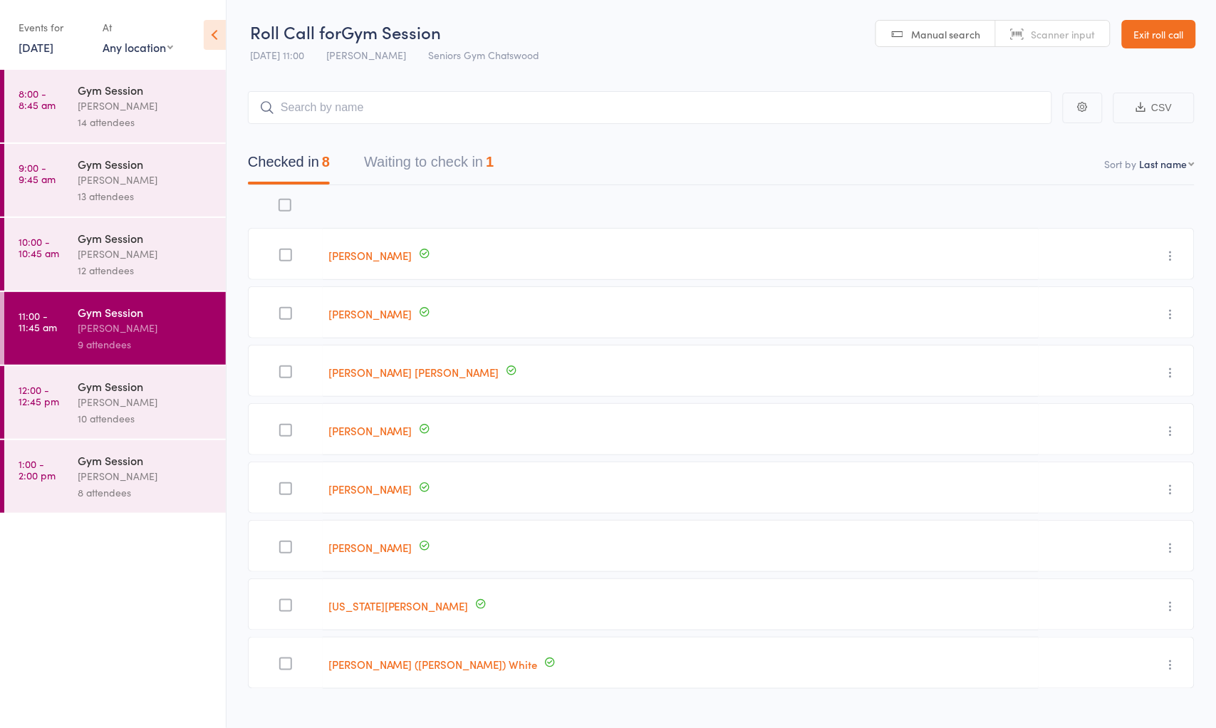
click at [451, 171] on button "Waiting to check in 1" at bounding box center [429, 166] width 130 height 38
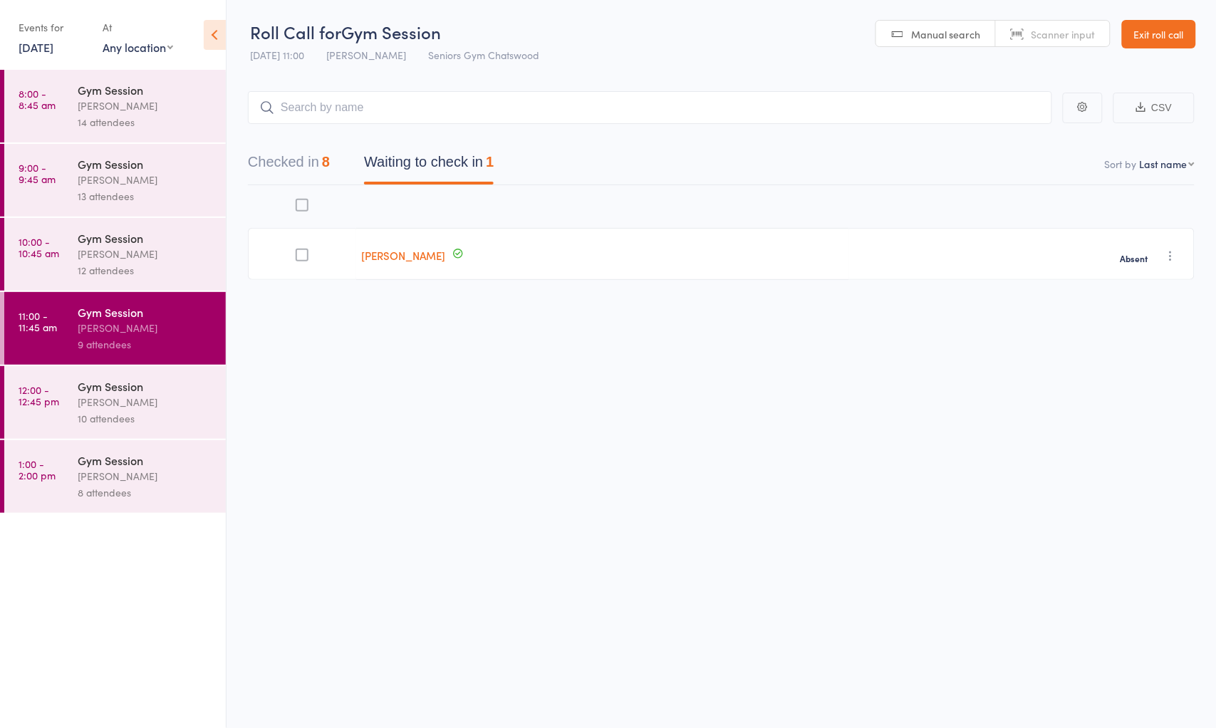
click at [162, 403] on div "[PERSON_NAME]" at bounding box center [146, 402] width 136 height 16
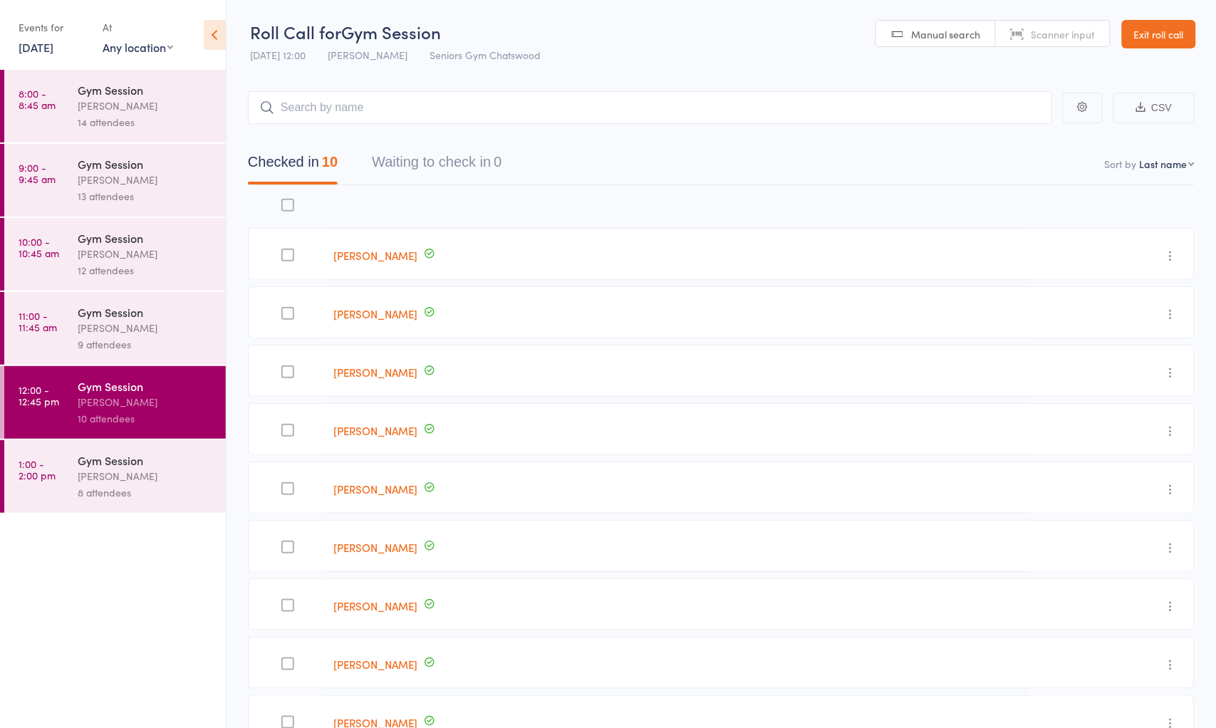
click at [175, 447] on div "Gym Session Tiffany Yeong 8 attendees" at bounding box center [152, 476] width 148 height 73
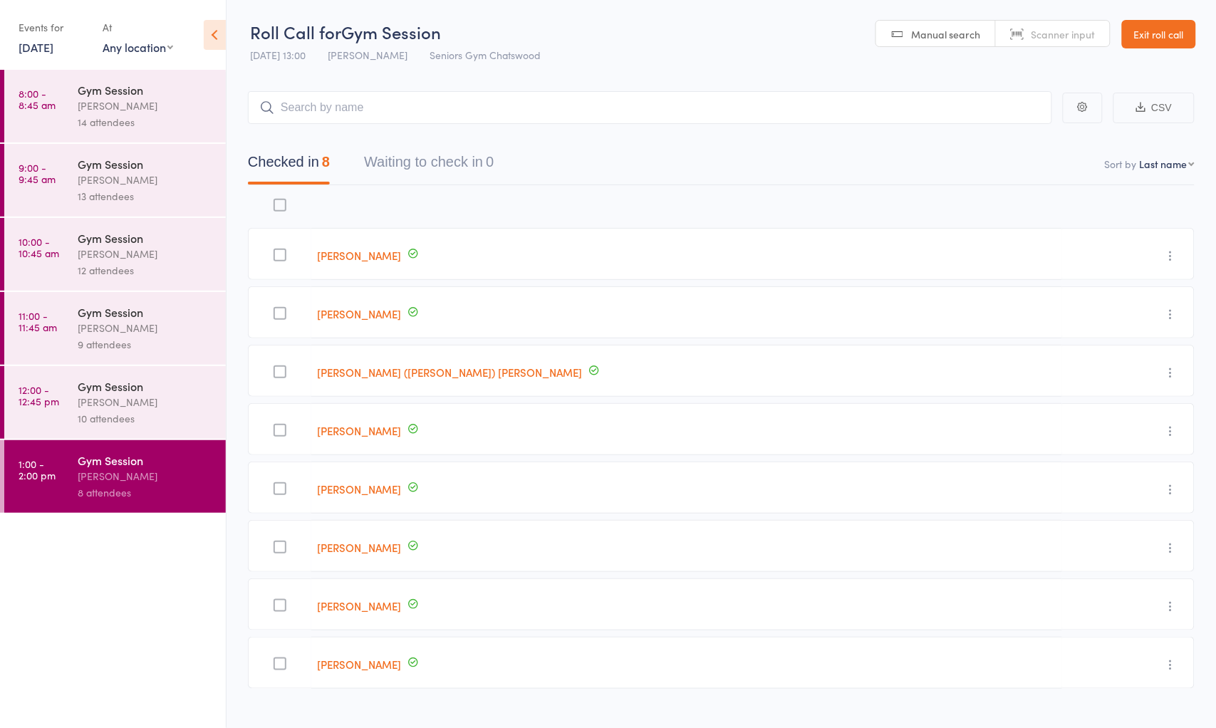
click at [1141, 33] on link "Exit roll call" at bounding box center [1159, 34] width 74 height 29
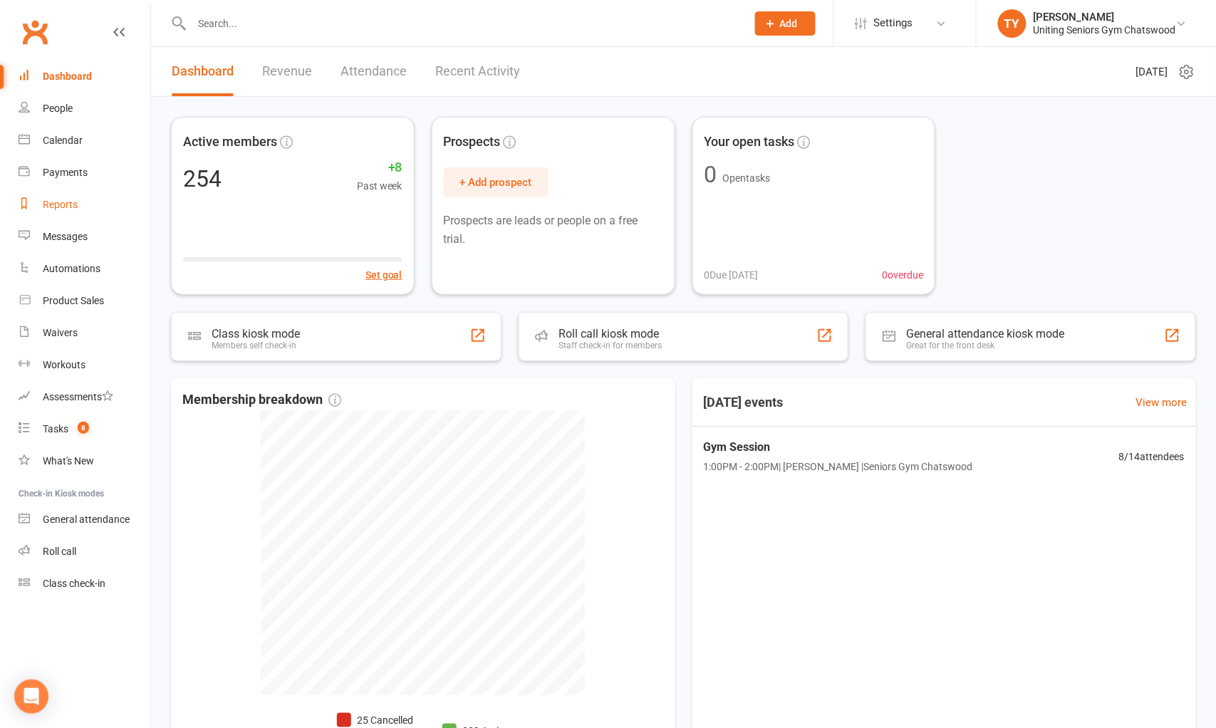
click at [61, 203] on div "Reports" at bounding box center [60, 204] width 35 height 11
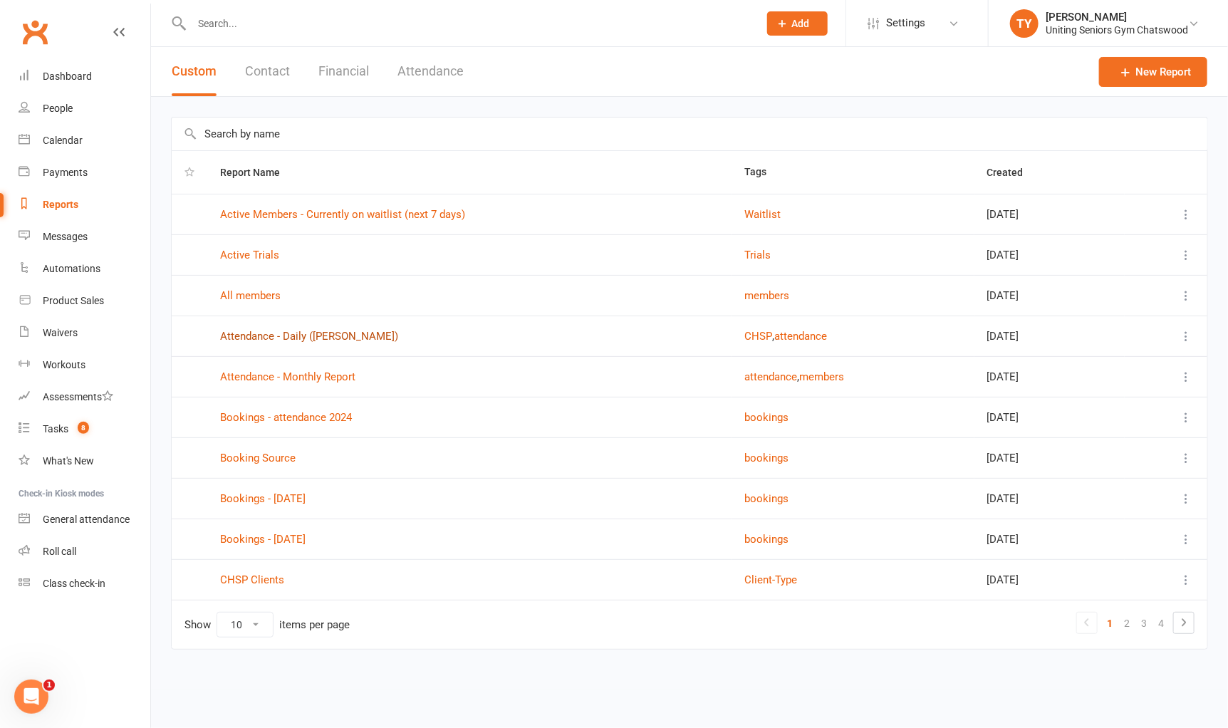
click at [294, 339] on link "Attendance - Daily (Irene)" at bounding box center [309, 336] width 178 height 13
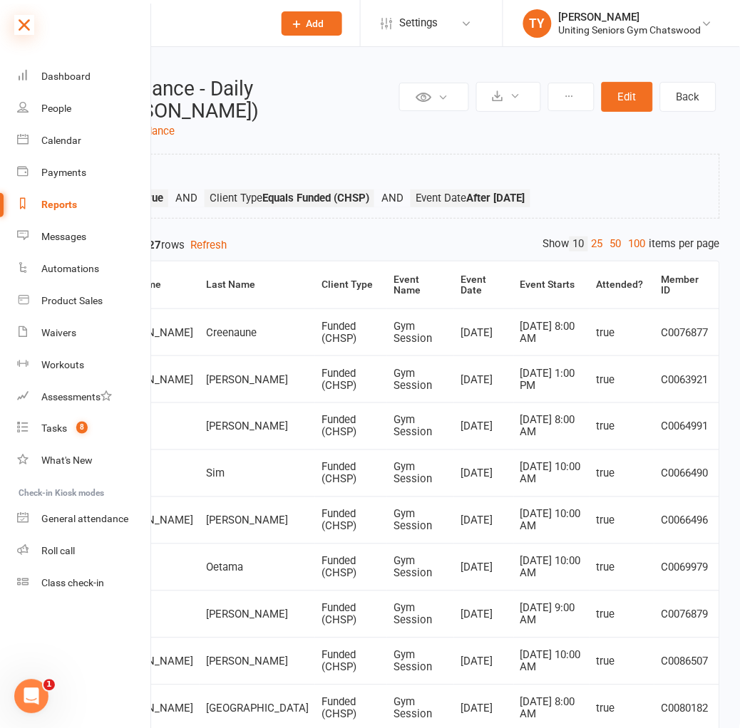
click at [26, 29] on icon at bounding box center [24, 25] width 20 height 20
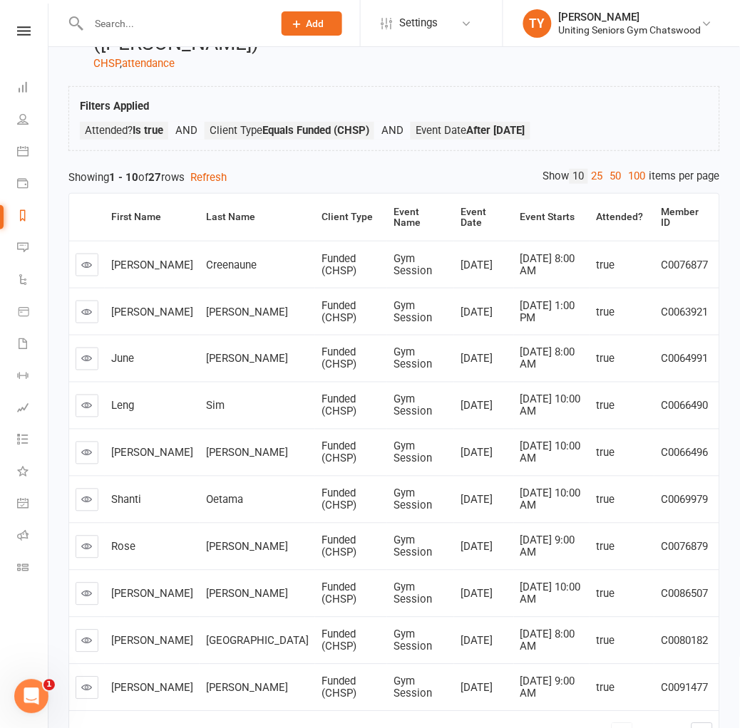
scroll to position [155, 0]
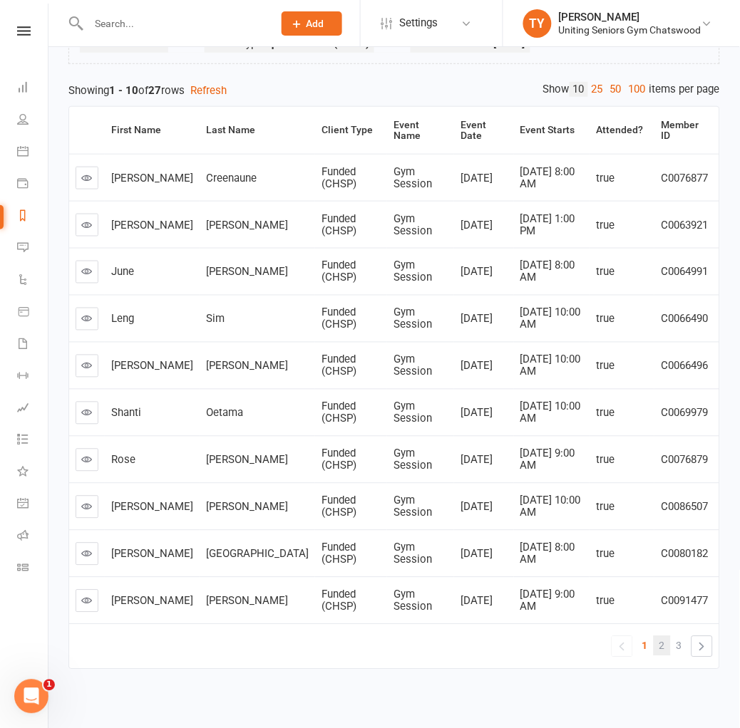
click at [661, 636] on span "2" at bounding box center [662, 646] width 6 height 20
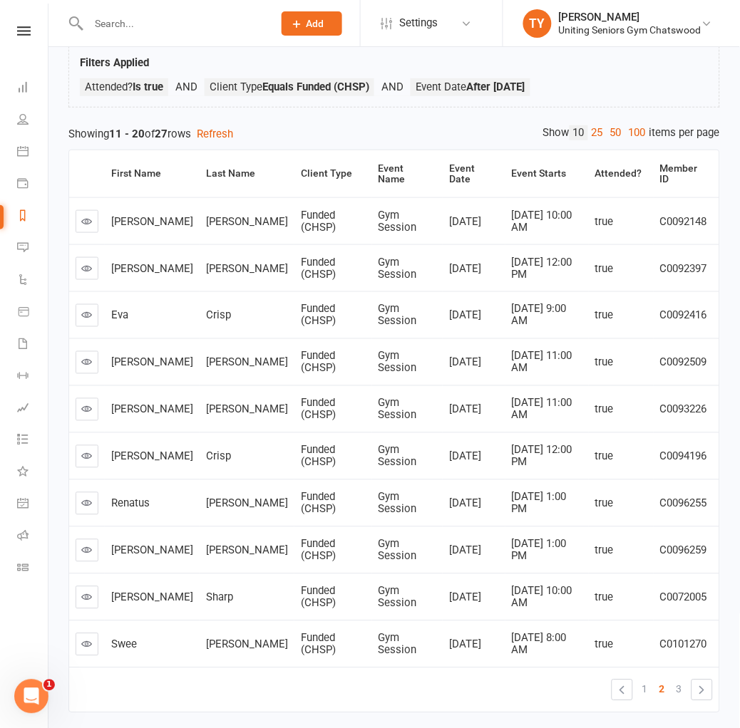
scroll to position [76, 0]
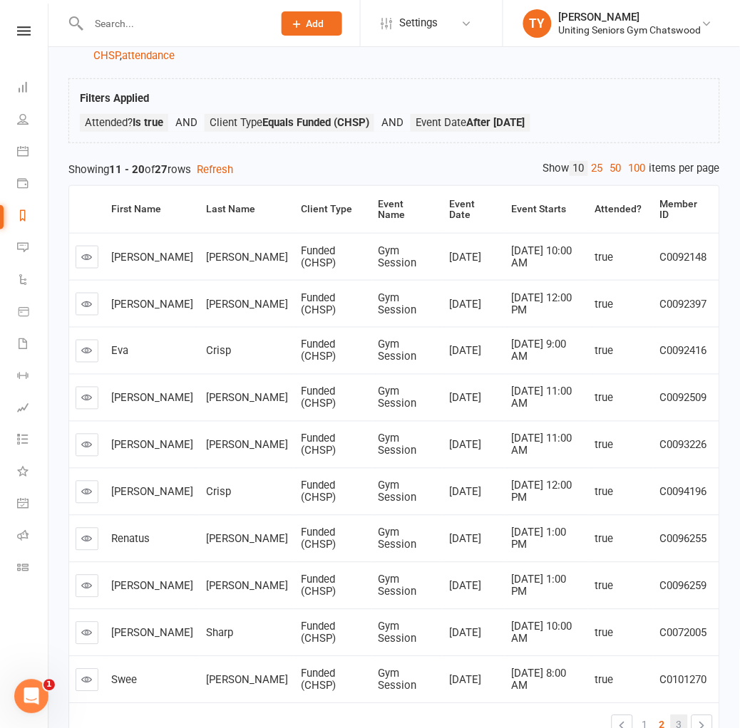
click at [678, 715] on span "3" at bounding box center [679, 725] width 6 height 20
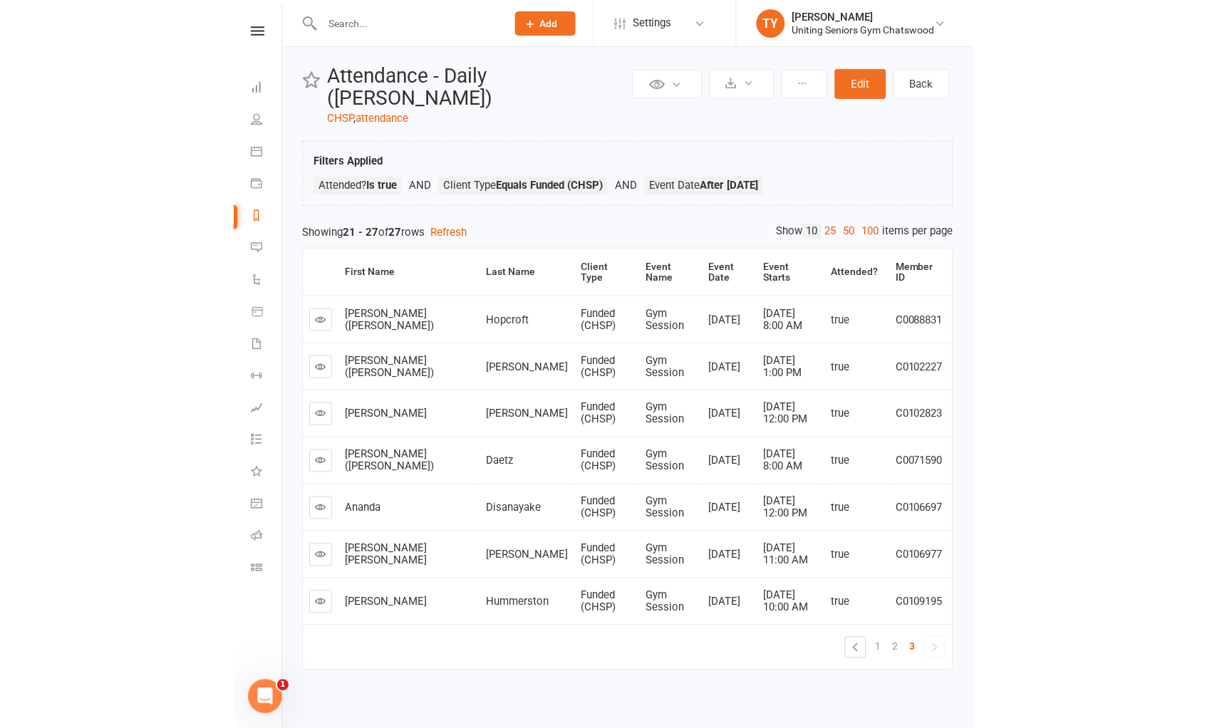
scroll to position [5, 0]
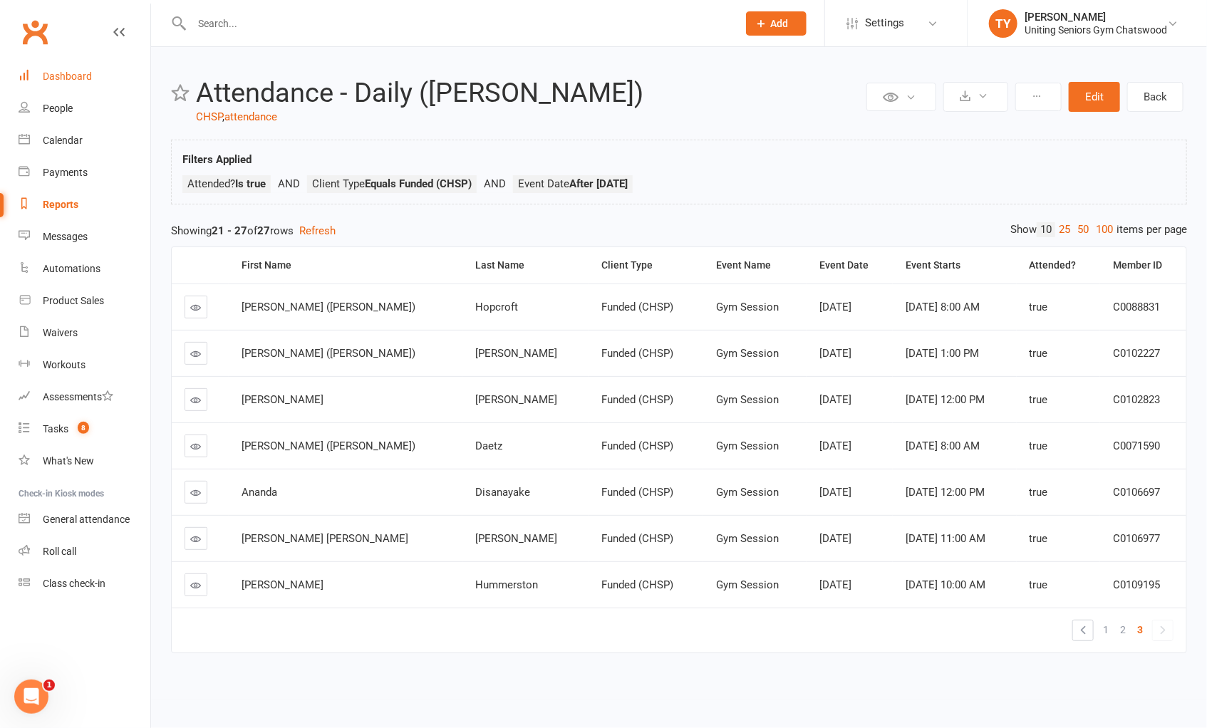
click at [82, 71] on div "Dashboard" at bounding box center [67, 76] width 49 height 11
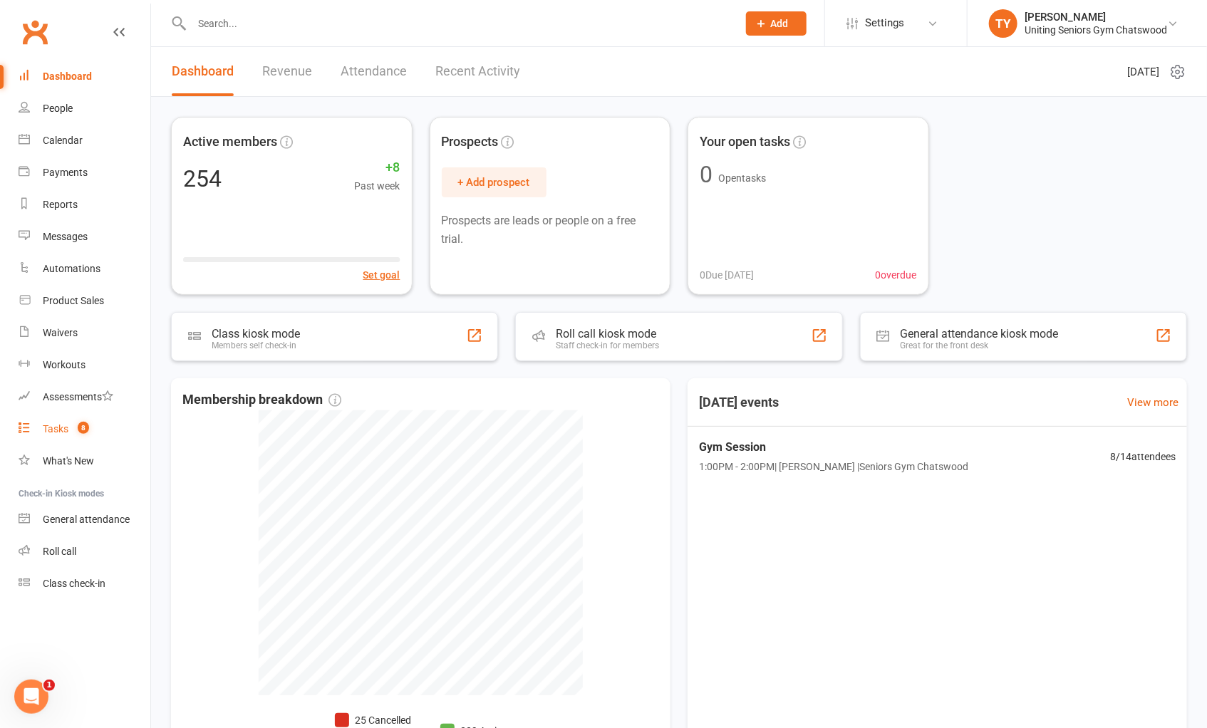
click at [112, 426] on link "Tasks 8" at bounding box center [85, 429] width 132 height 32
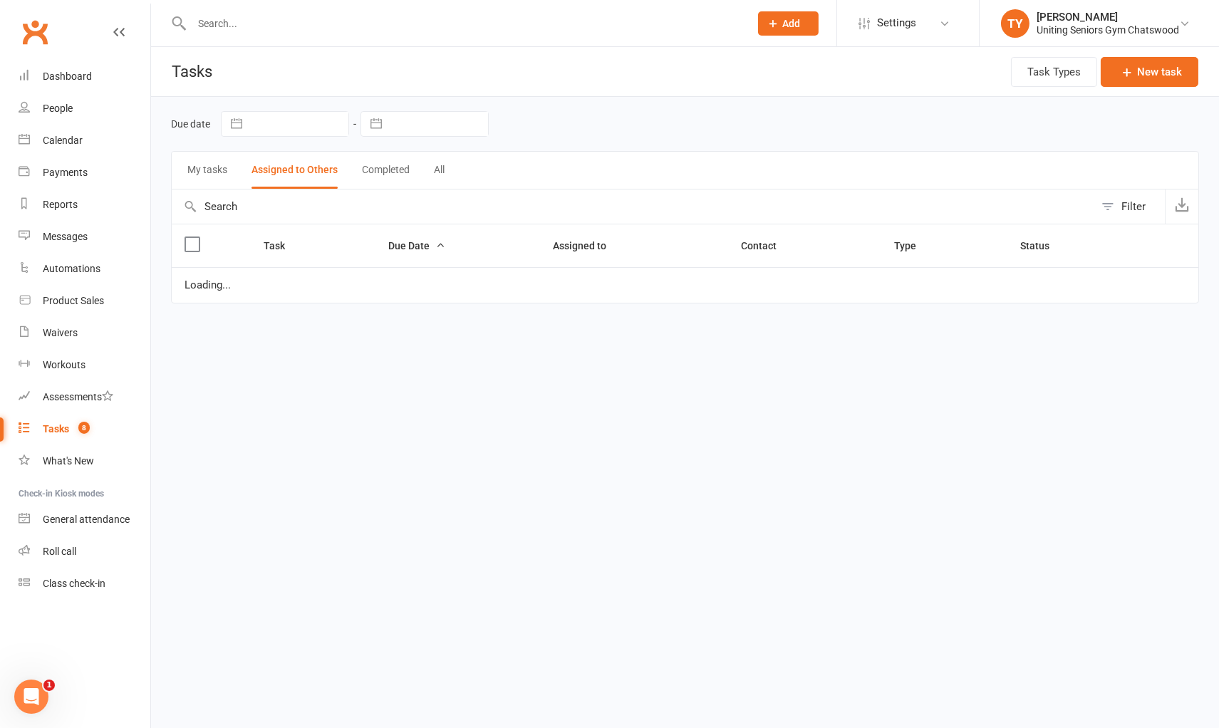
select select "started"
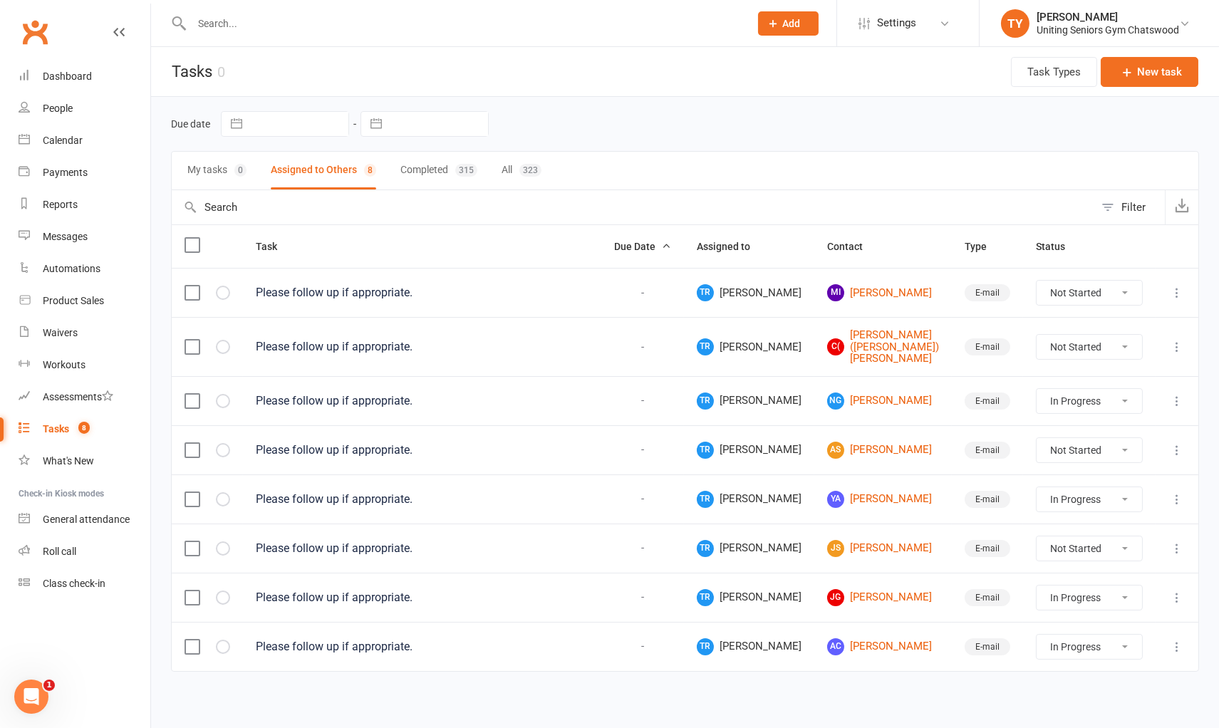
click at [1174, 443] on icon at bounding box center [1177, 450] width 14 height 14
click at [1124, 524] on link "Delete" at bounding box center [1114, 527] width 141 height 29
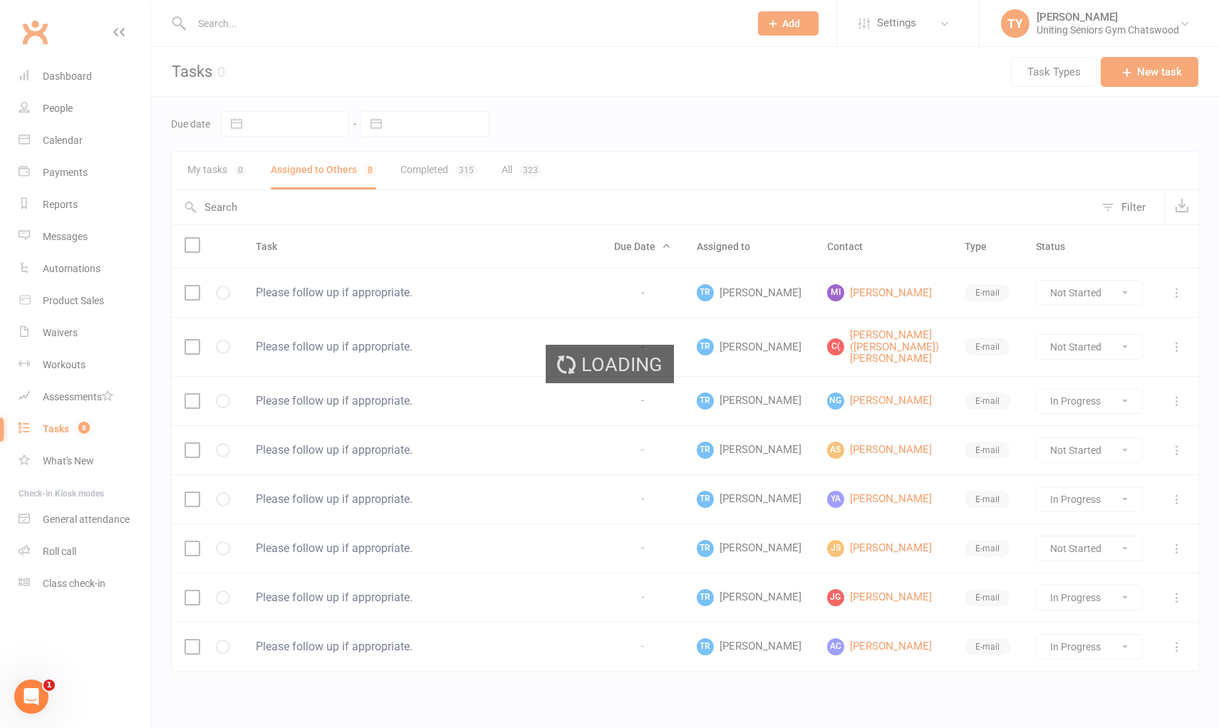
select select "started"
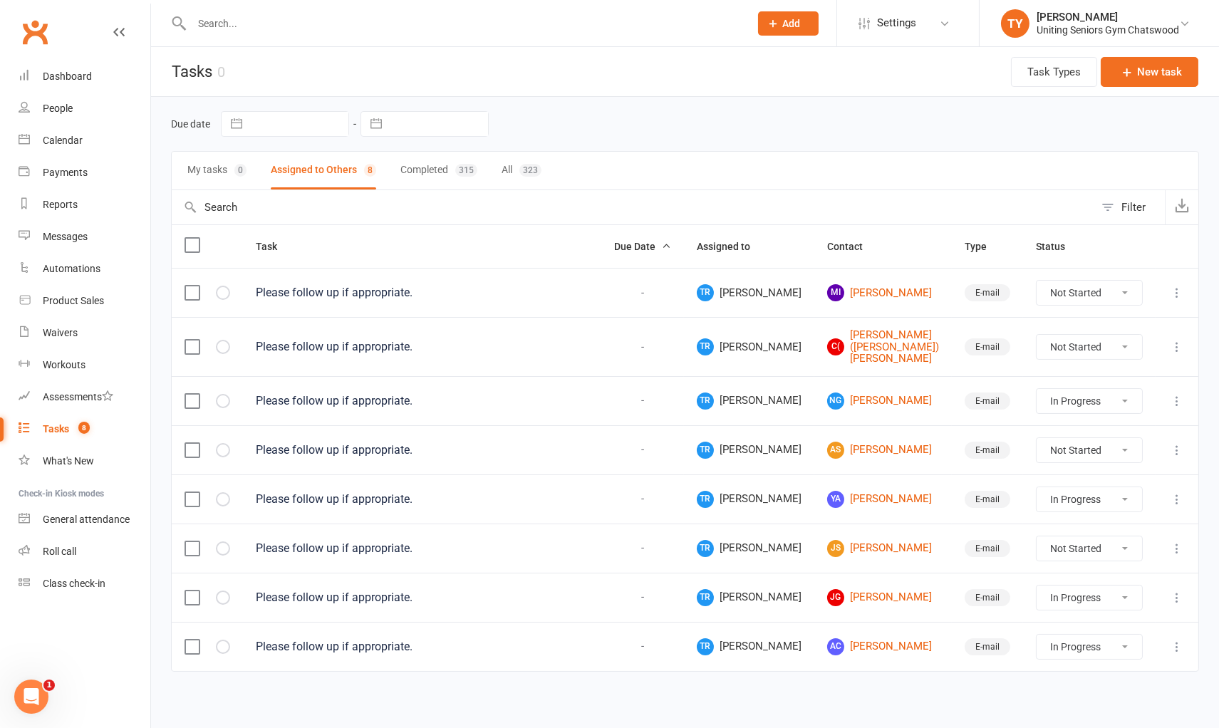
select select "started"
click at [1169, 296] on button at bounding box center [1177, 292] width 17 height 17
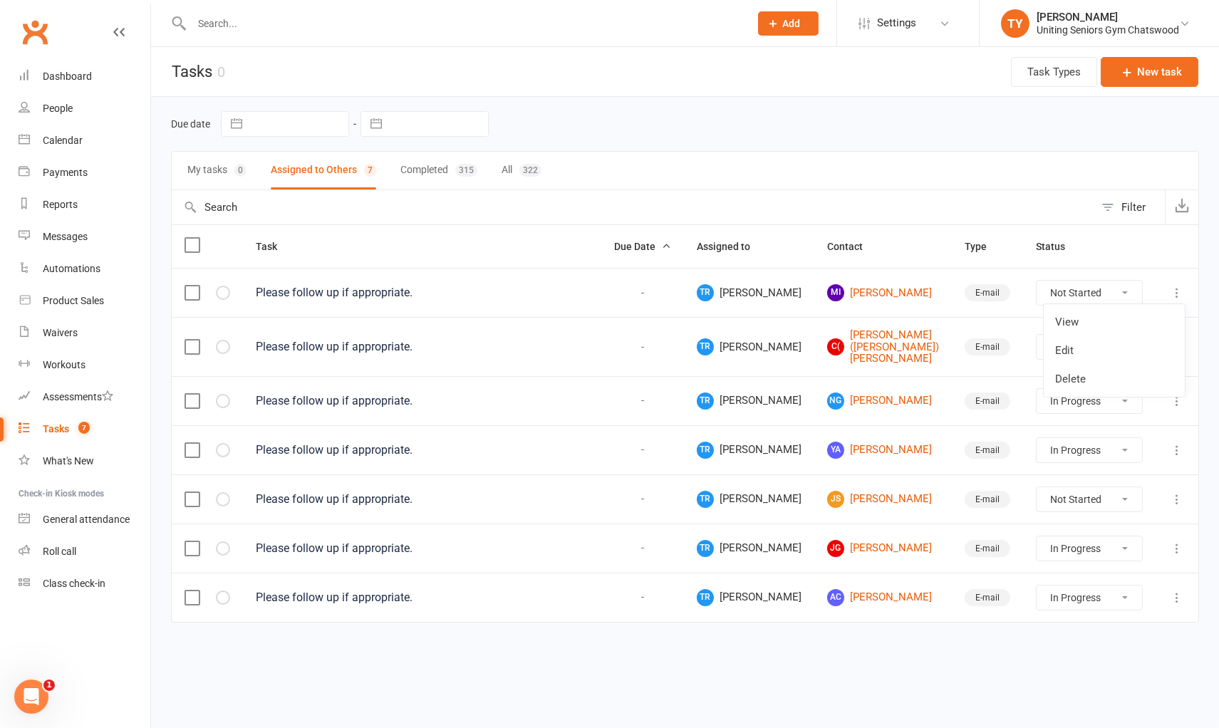
click at [901, 189] on div "My tasks 0 Assigned to Others 7 Completed 315 All 322" at bounding box center [685, 170] width 1028 height 39
click at [1179, 294] on icon at bounding box center [1177, 293] width 14 height 14
click at [1147, 383] on link "Delete" at bounding box center [1114, 379] width 141 height 29
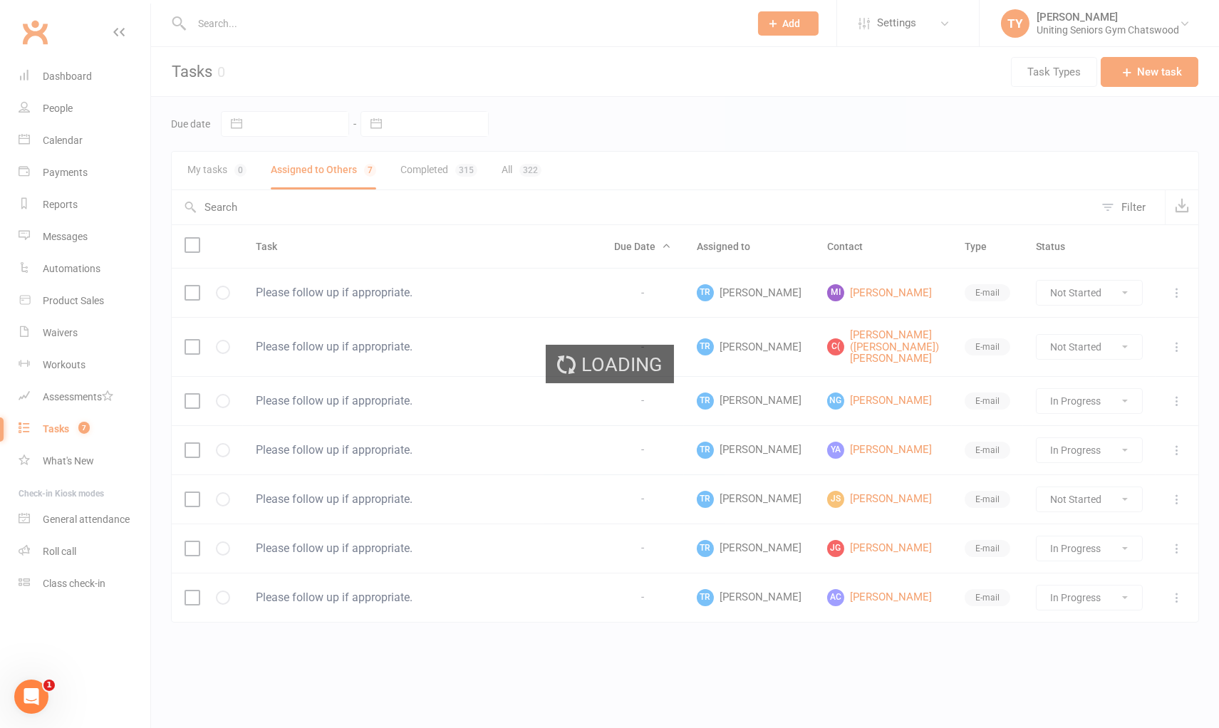
select select "started"
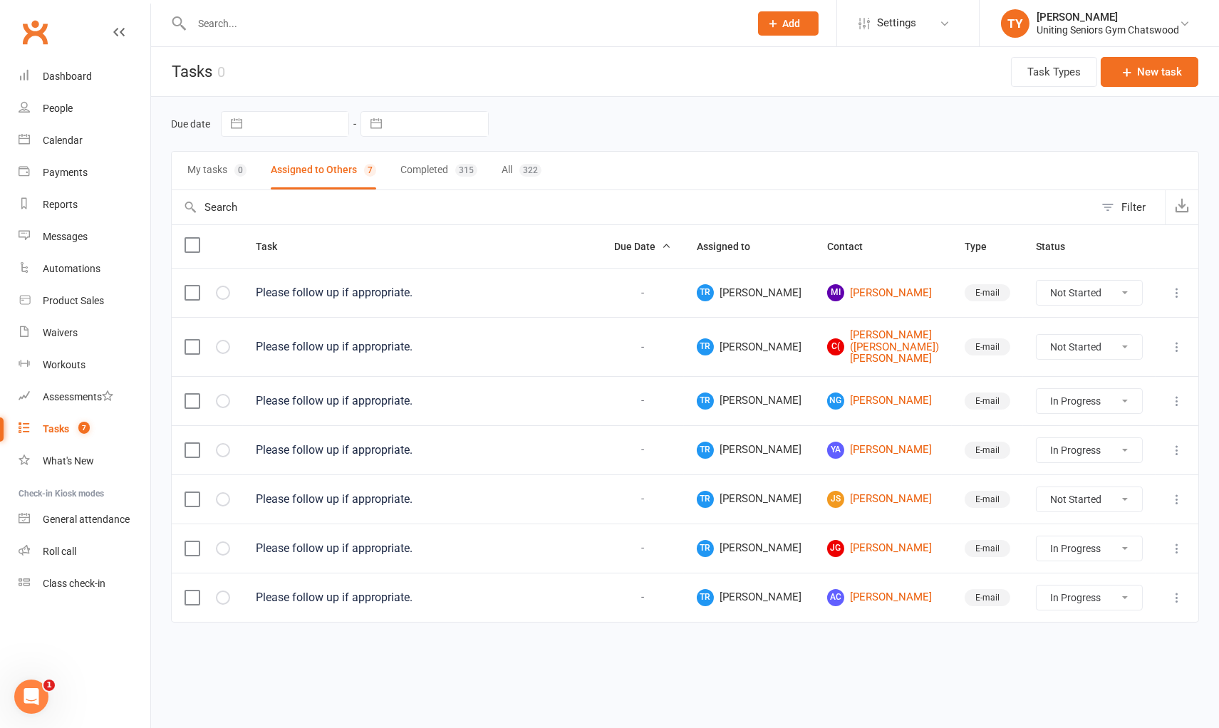
select select "started"
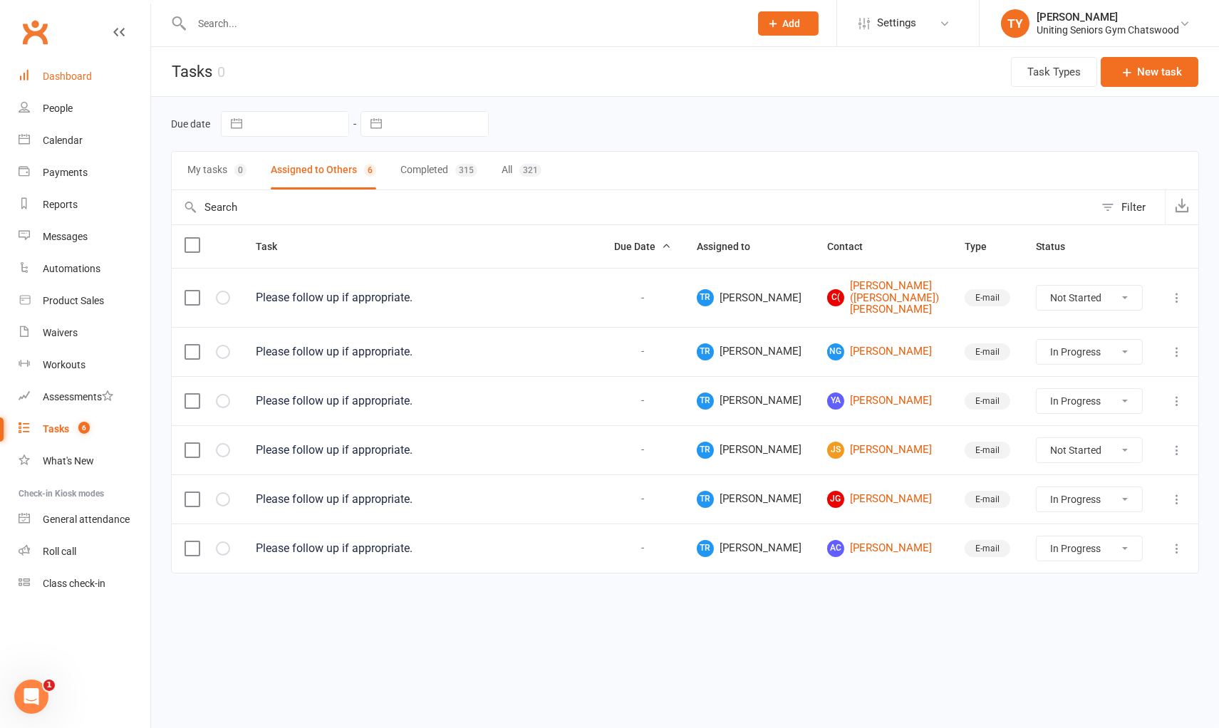
click at [101, 83] on link "Dashboard" at bounding box center [85, 77] width 132 height 32
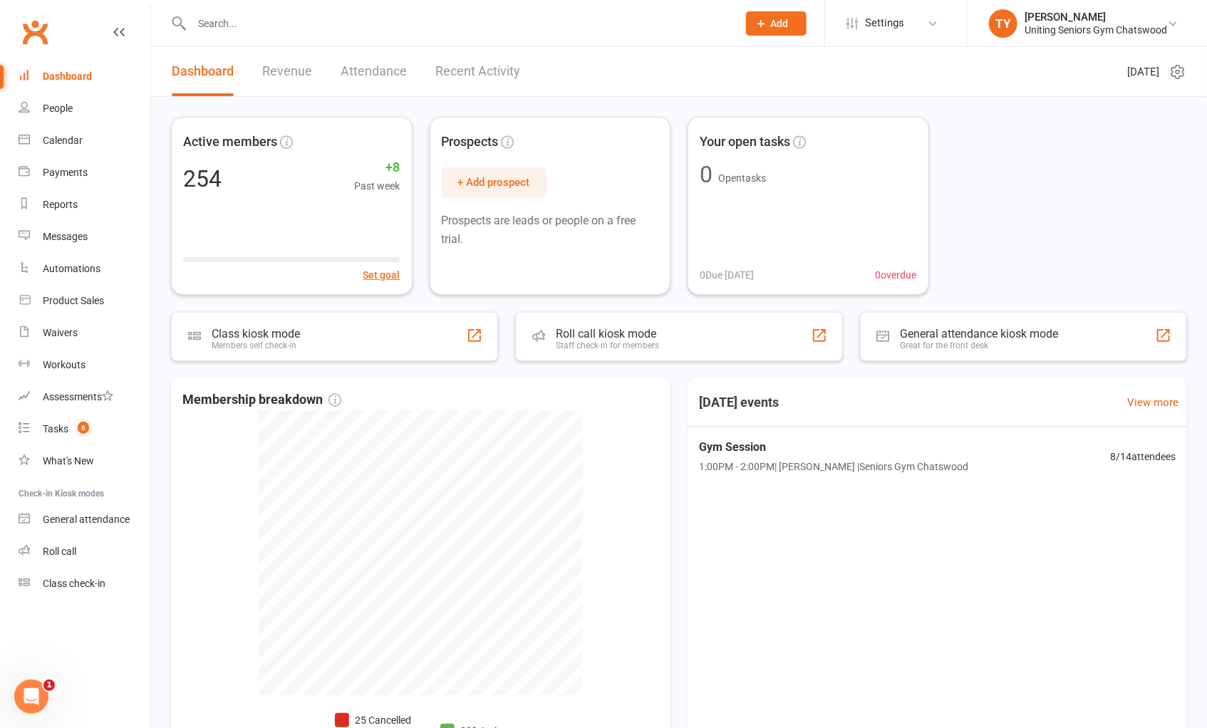
click at [281, 18] on input "text" at bounding box center [457, 24] width 540 height 20
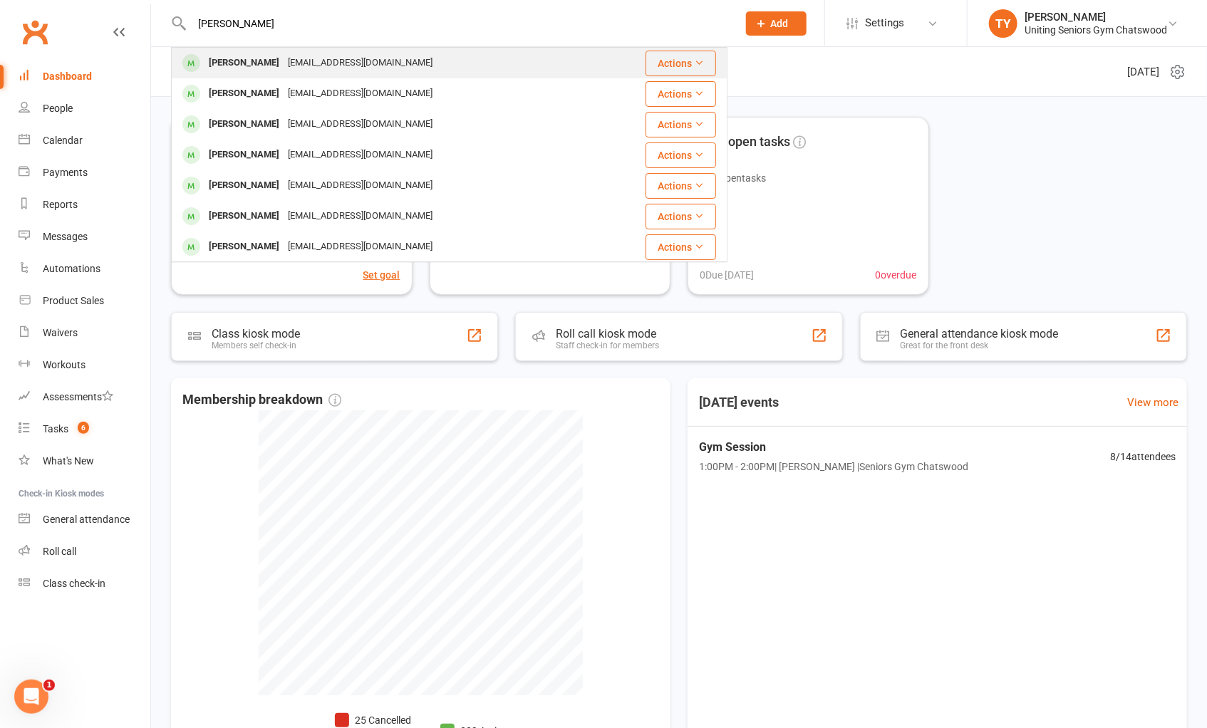
type input "john horsley"
click at [284, 69] on div "johnmarghorsley@ozemail.com.au" at bounding box center [360, 63] width 153 height 21
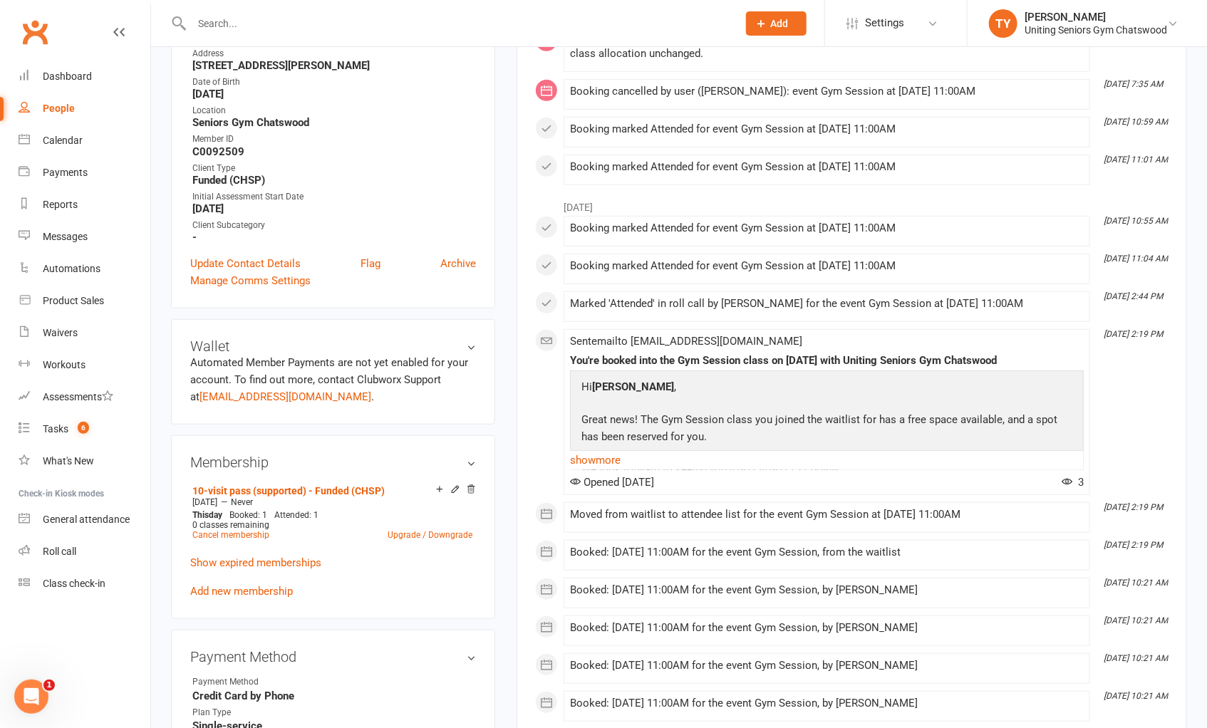
scroll to position [475, 0]
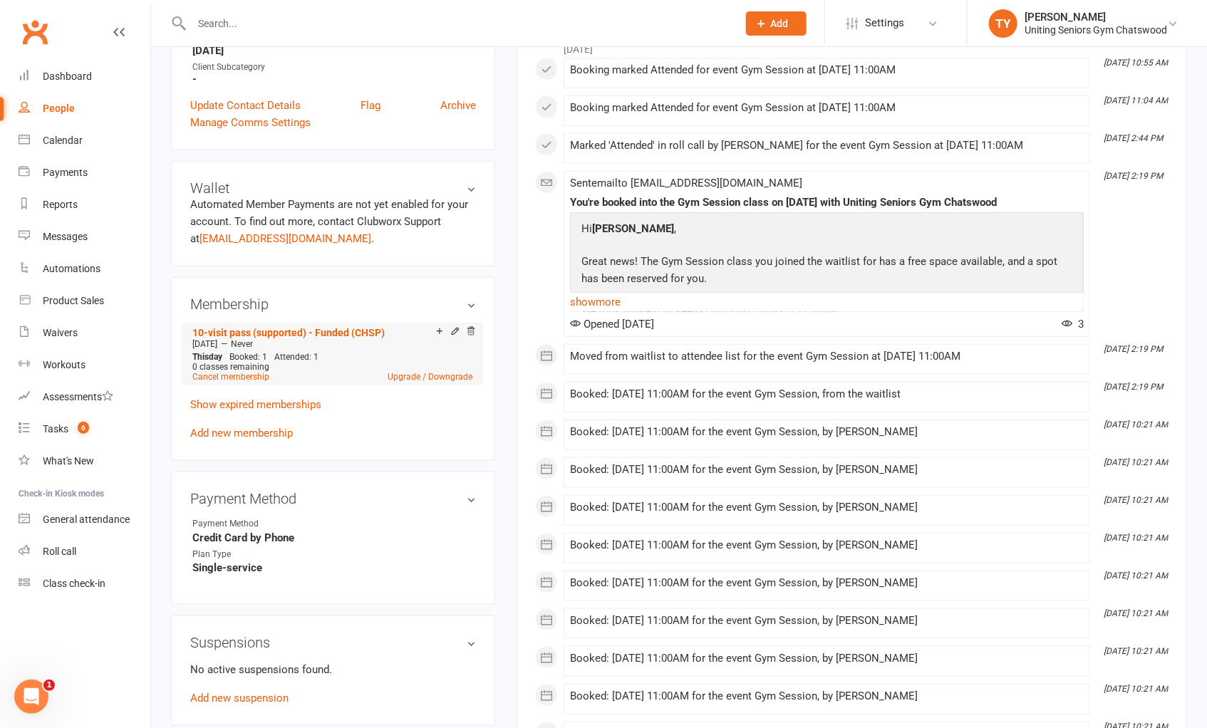
click at [260, 366] on span "0 classes remaining" at bounding box center [230, 367] width 77 height 10
click at [259, 372] on link "Cancel membership" at bounding box center [230, 377] width 77 height 10
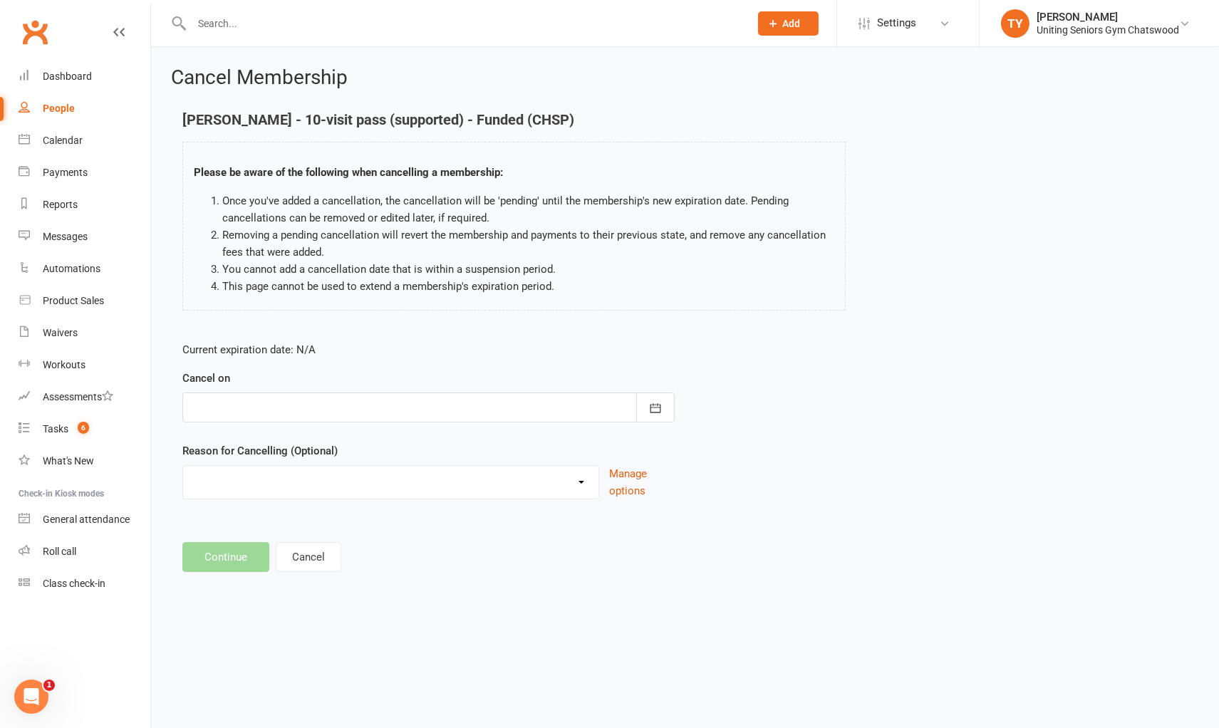
click at [549, 387] on div "Cancel on September 2025 Sun Mon Tue Wed Thu Fri Sat 36 31 01 02 03 04 05 06 37…" at bounding box center [428, 396] width 492 height 53
click at [551, 408] on div at bounding box center [428, 408] width 492 height 30
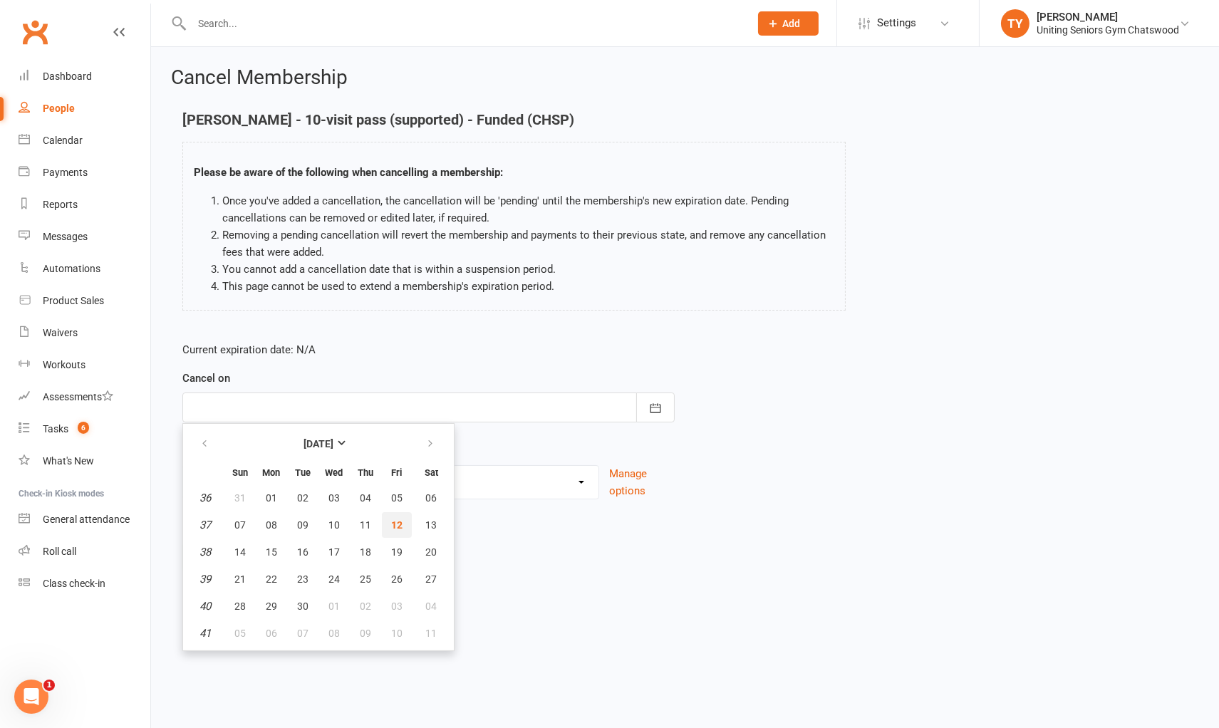
click at [391, 520] on span "12" at bounding box center [396, 524] width 11 height 11
type input "12 Sep 2025"
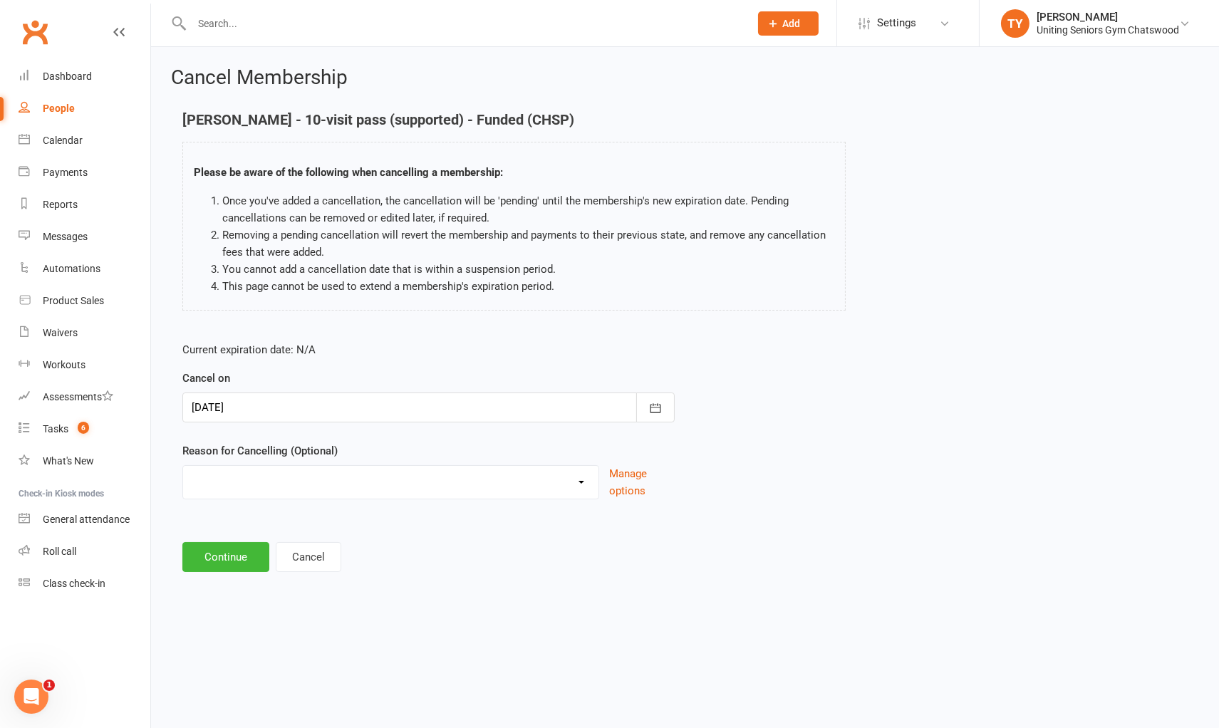
drag, startPoint x: 393, startPoint y: 481, endPoint x: 387, endPoint y: 494, distance: 14.3
click at [393, 481] on select "Change to 10VP Completed 10VP Holiday Injury Other reason" at bounding box center [390, 480] width 415 height 29
click at [183, 466] on select "Change to 10VP Completed 10VP Holiday Injury Other reason" at bounding box center [390, 480] width 415 height 29
click at [257, 547] on input at bounding box center [428, 557] width 492 height 30
click at [285, 463] on div "Reason for Cancelling (Optional) Change to 10VP Completed 10VP Holiday Injury O…" at bounding box center [428, 471] width 492 height 57
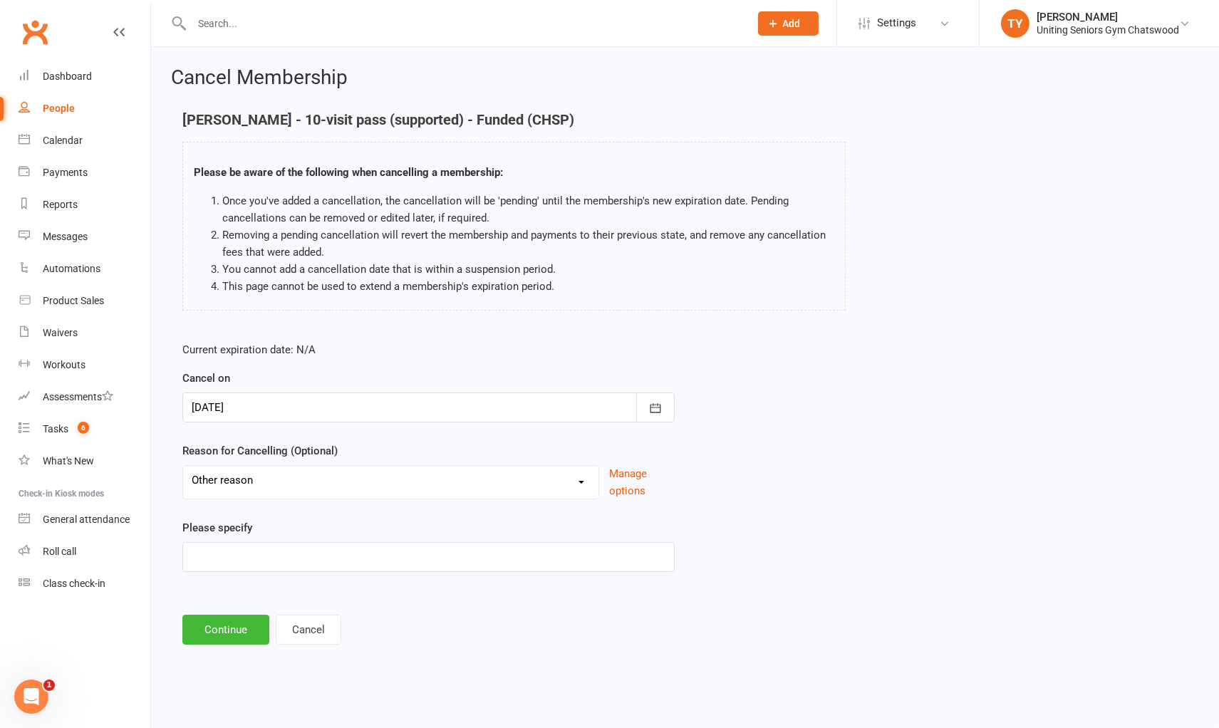
click at [286, 476] on select "Change to 10VP Completed 10VP Holiday Injury Other reason" at bounding box center [390, 480] width 415 height 29
select select "1"
click at [183, 466] on select "Change to 10VP Completed 10VP Holiday Injury Other reason" at bounding box center [390, 480] width 415 height 29
click at [234, 557] on button "Continue" at bounding box center [225, 557] width 87 height 30
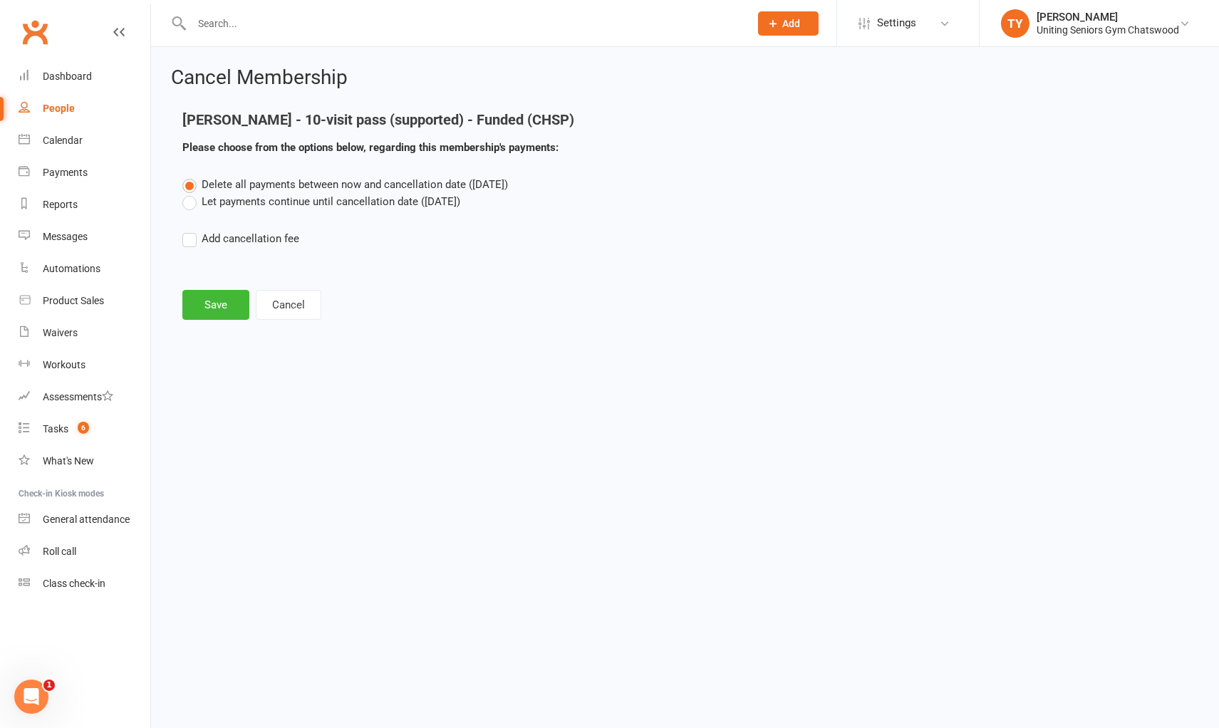
click at [214, 328] on div "Cancel Membership John Horsley - 10-visit pass (supported) - Funded (CHSP) Plea…" at bounding box center [685, 195] width 1068 height 296
click at [222, 298] on button "Save" at bounding box center [215, 305] width 67 height 30
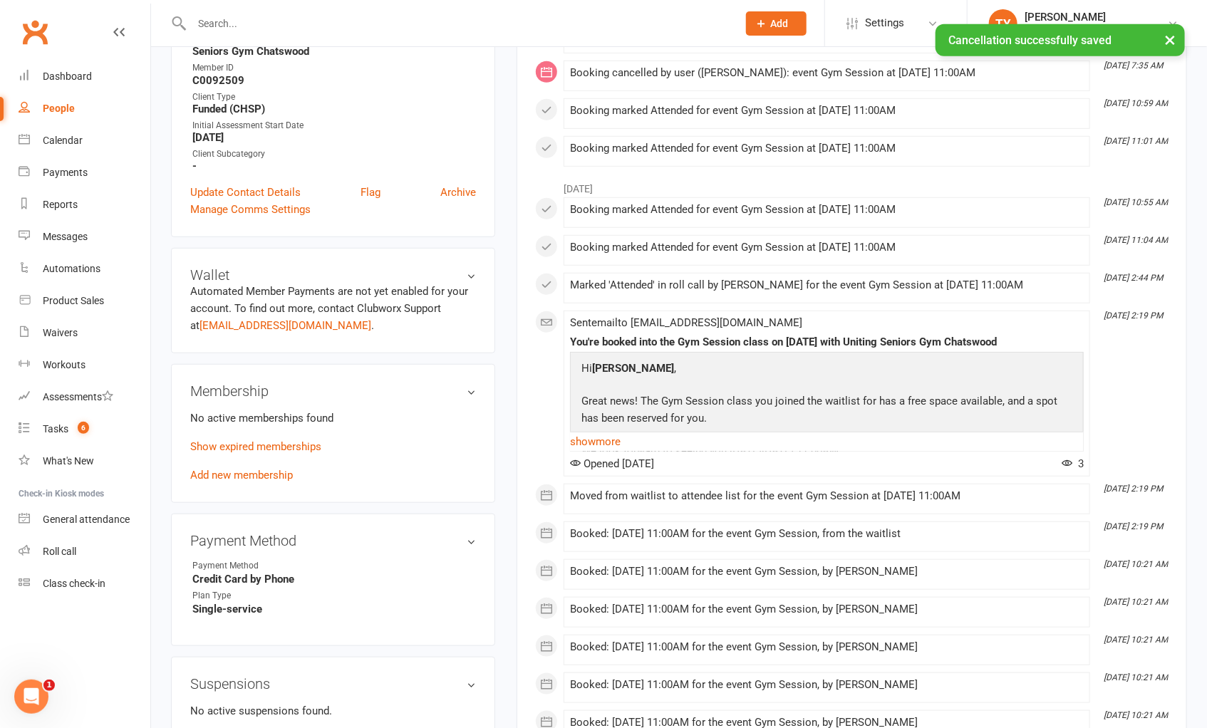
scroll to position [395, 0]
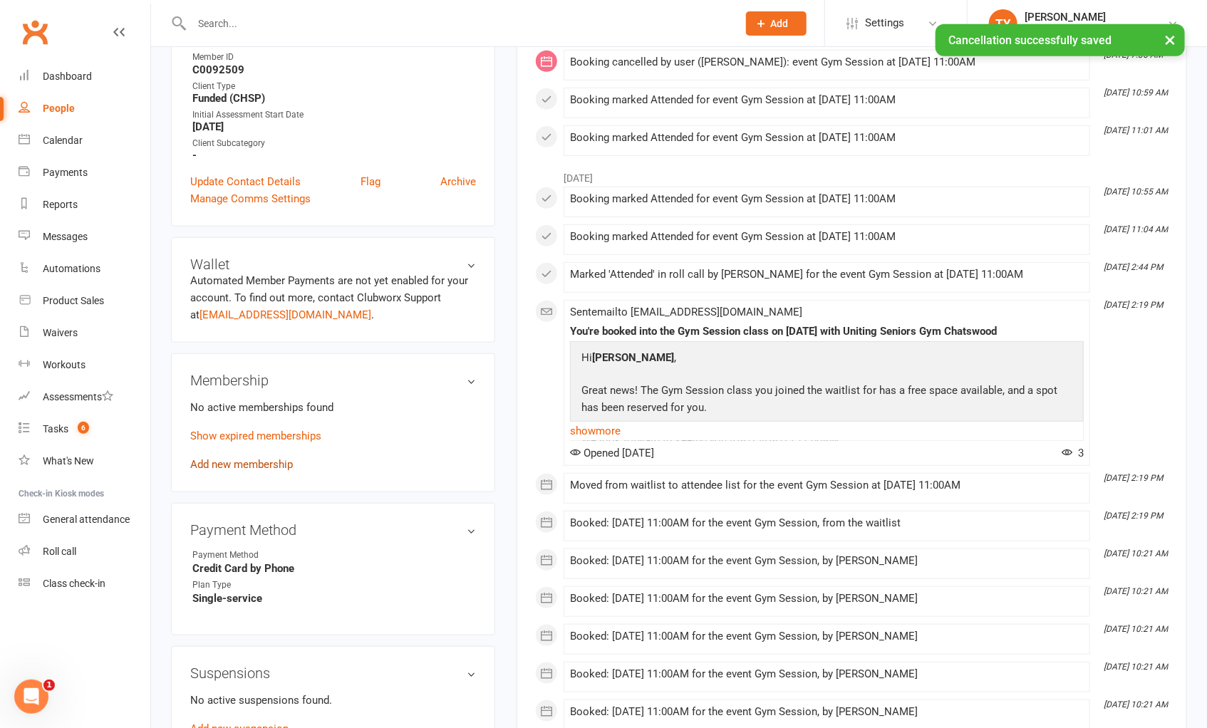
click at [257, 465] on link "Add new membership" at bounding box center [241, 464] width 103 height 13
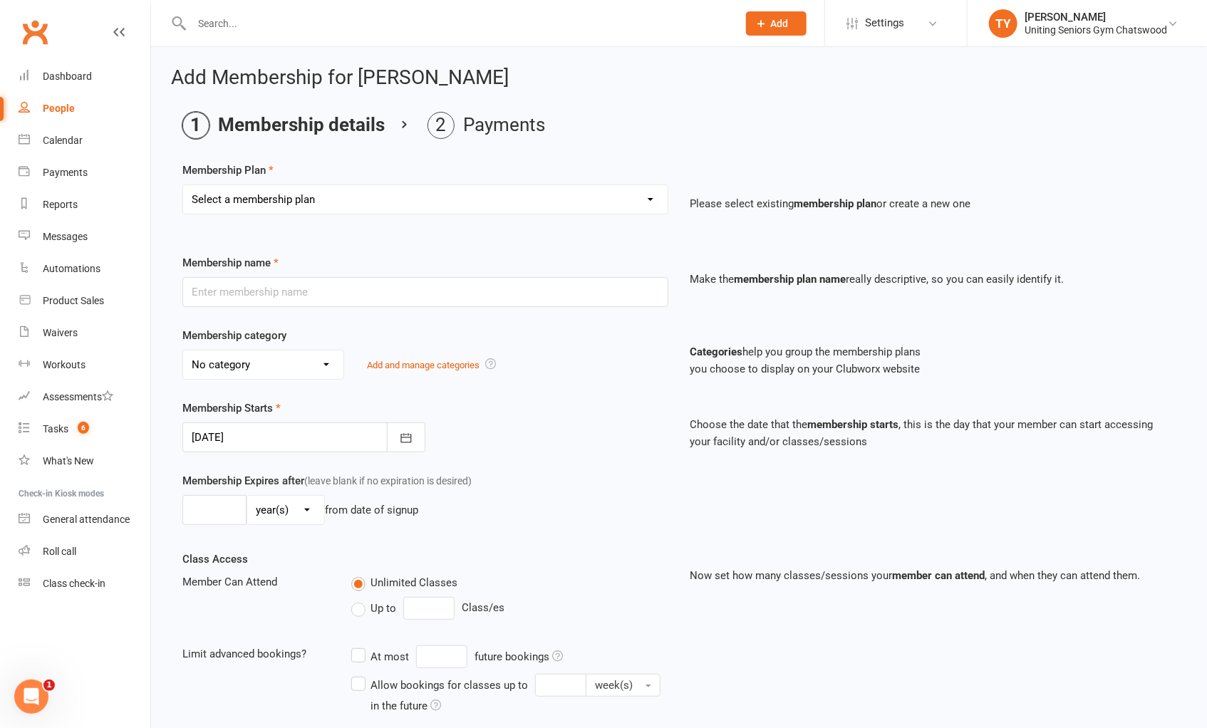
click at [337, 197] on select "Select a membership plan Create new Membership Plan Initial Assessment + Set Up…" at bounding box center [425, 199] width 485 height 29
select select "16"
click at [183, 185] on select "Select a membership plan Create new Membership Plan Initial Assessment + Set Up…" at bounding box center [425, 199] width 485 height 29
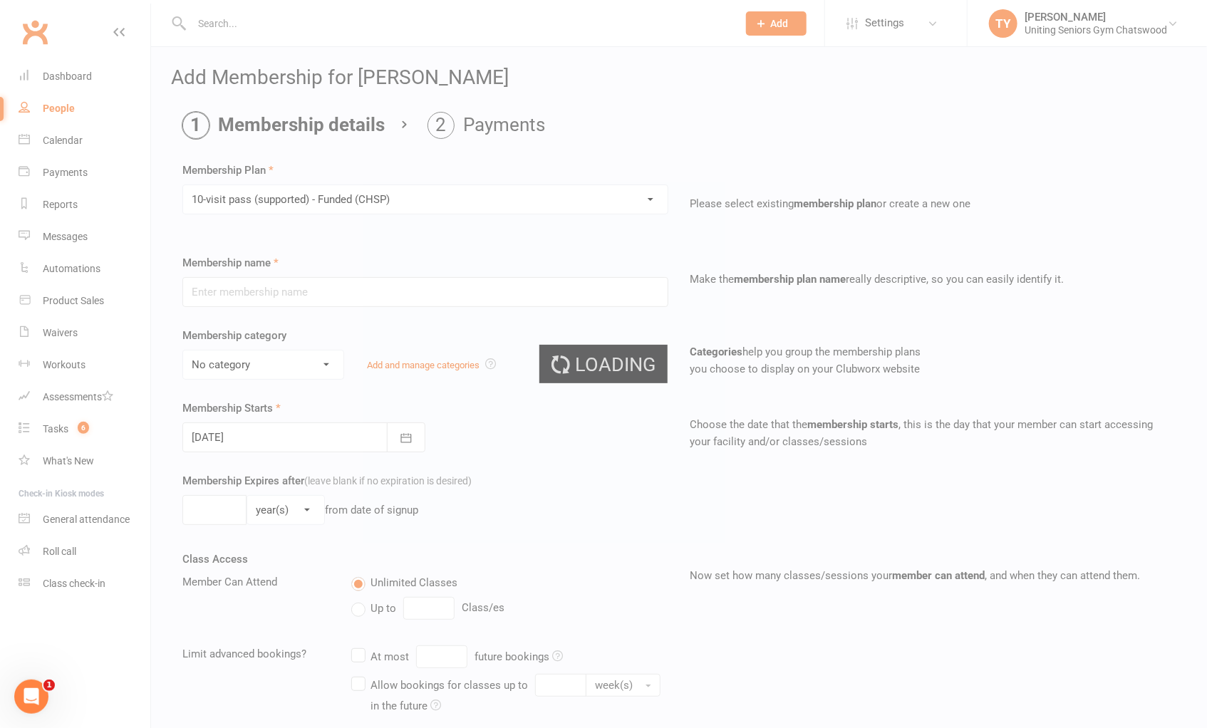
type input "10-visit pass (supported) - Funded (CHSP)"
select select "0"
type input "0"
select select "2"
type input "1"
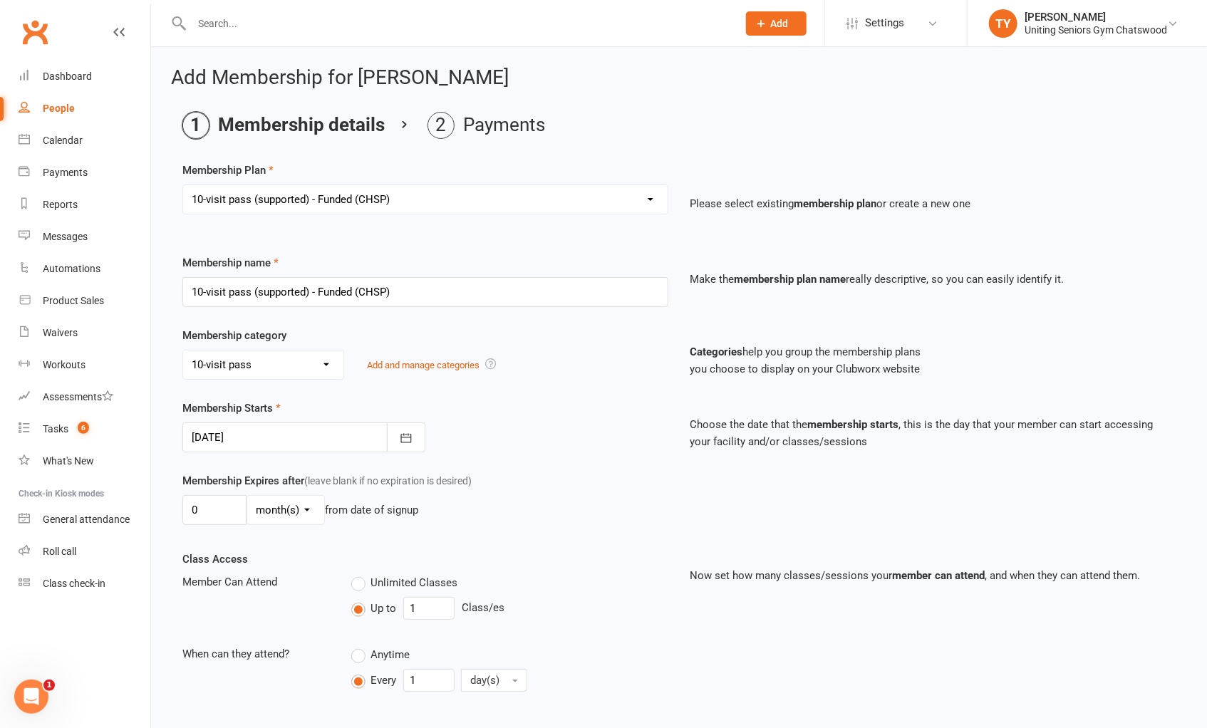
scroll to position [196, 0]
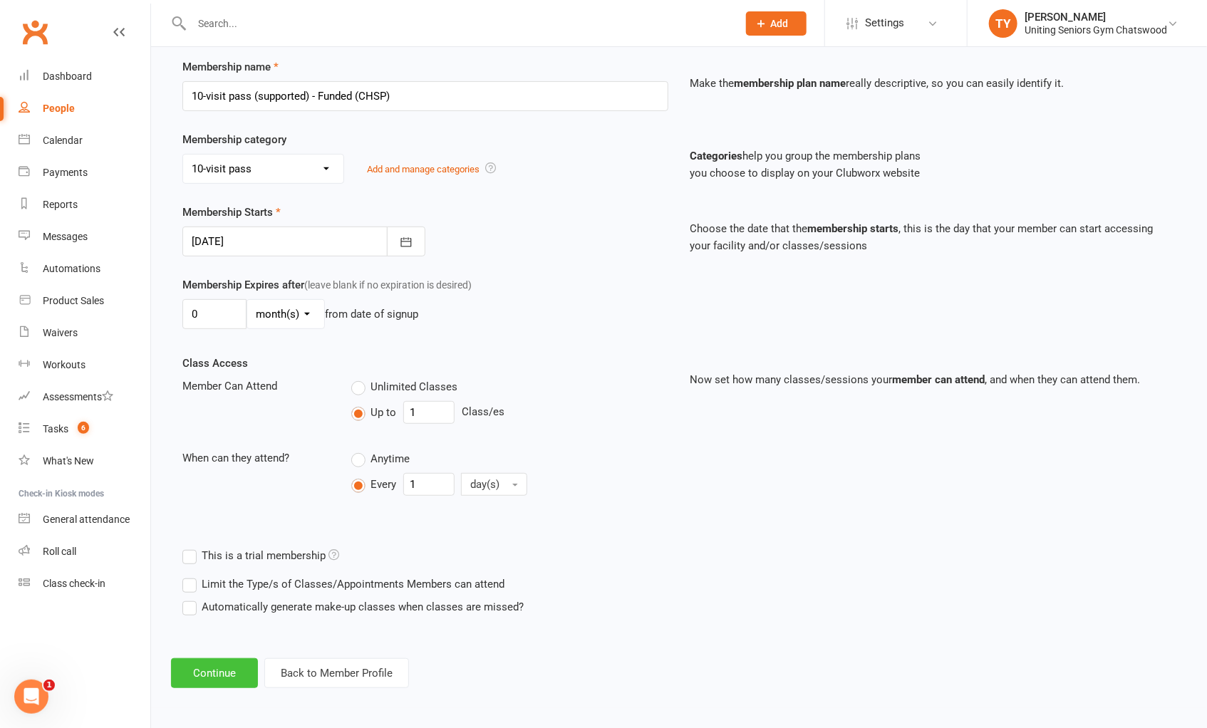
click at [241, 673] on button "Continue" at bounding box center [214, 673] width 87 height 30
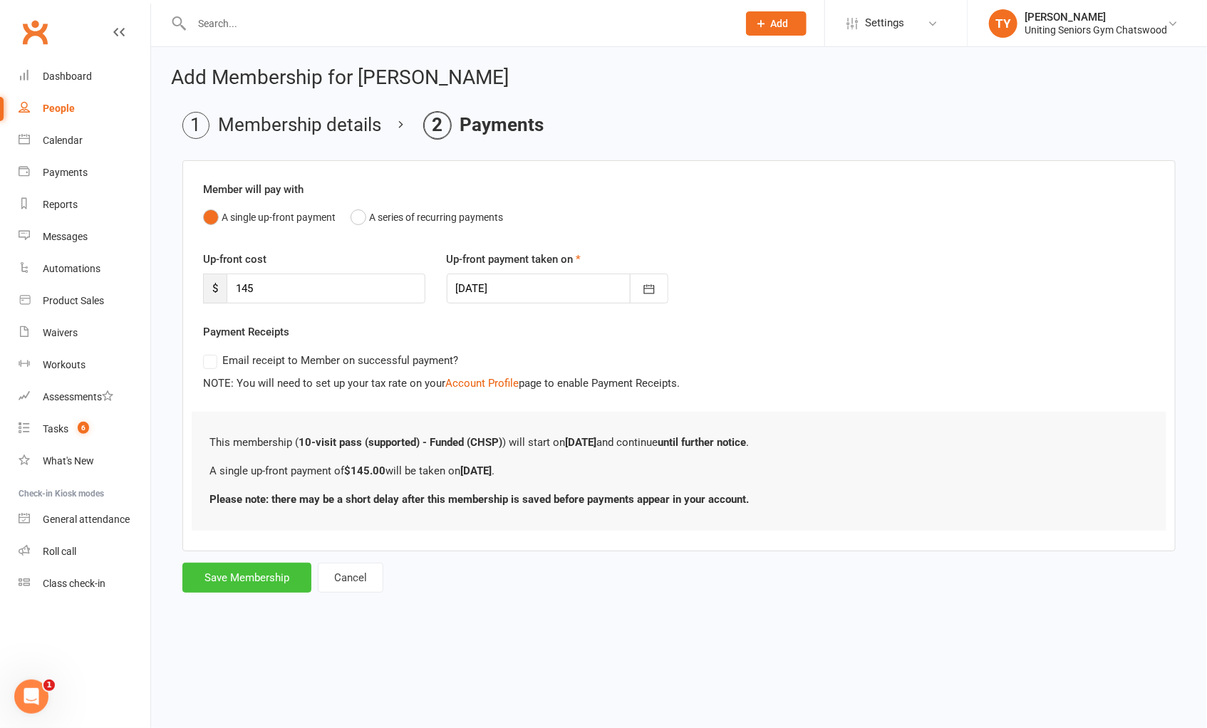
scroll to position [0, 0]
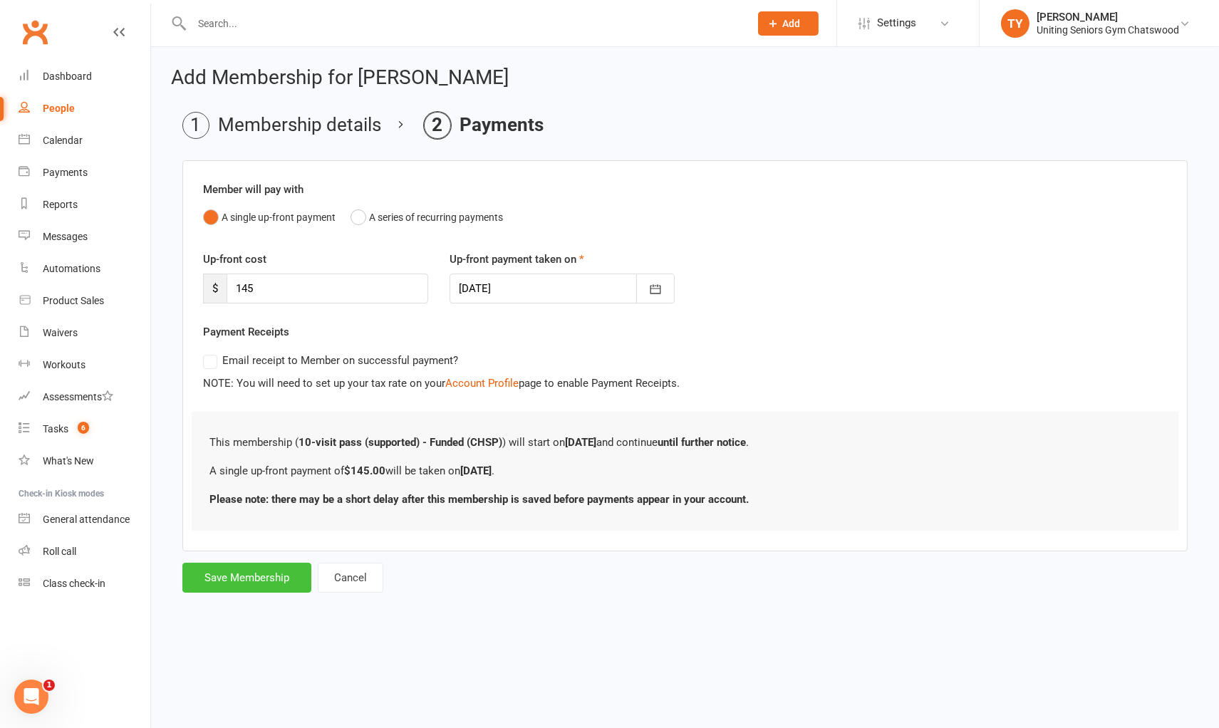
click at [245, 581] on button "Save Membership" at bounding box center [246, 578] width 129 height 30
